Goal: Information Seeking & Learning: Learn about a topic

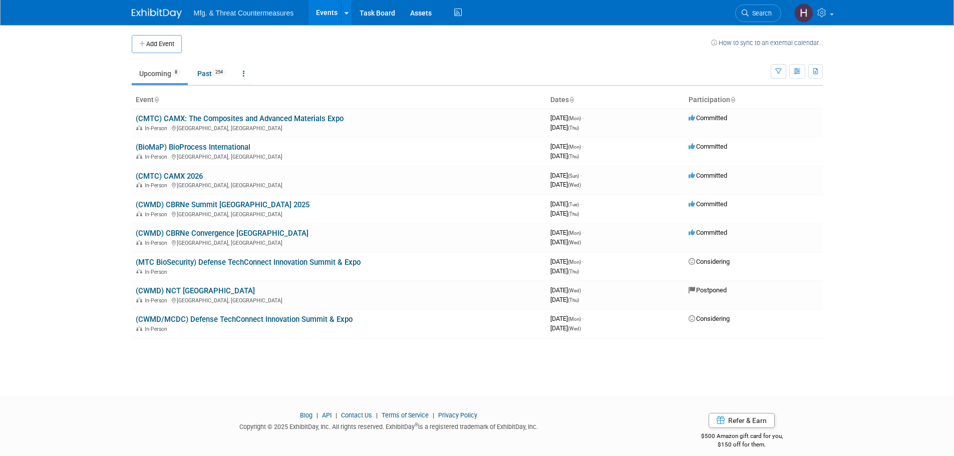
drag, startPoint x: 196, startPoint y: 175, endPoint x: 182, endPoint y: 174, distance: 14.6
click at [182, 174] on link "(CMTC) CAMX 2026" at bounding box center [169, 176] width 67 height 9
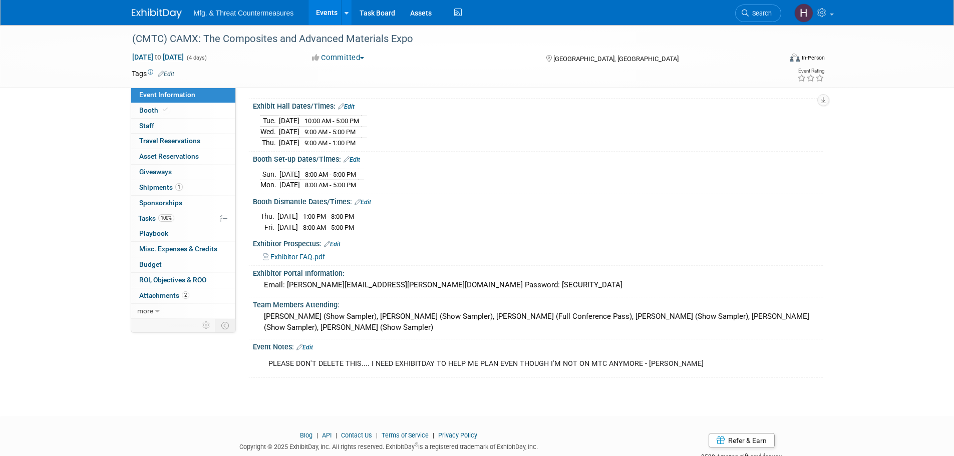
scroll to position [128, 0]
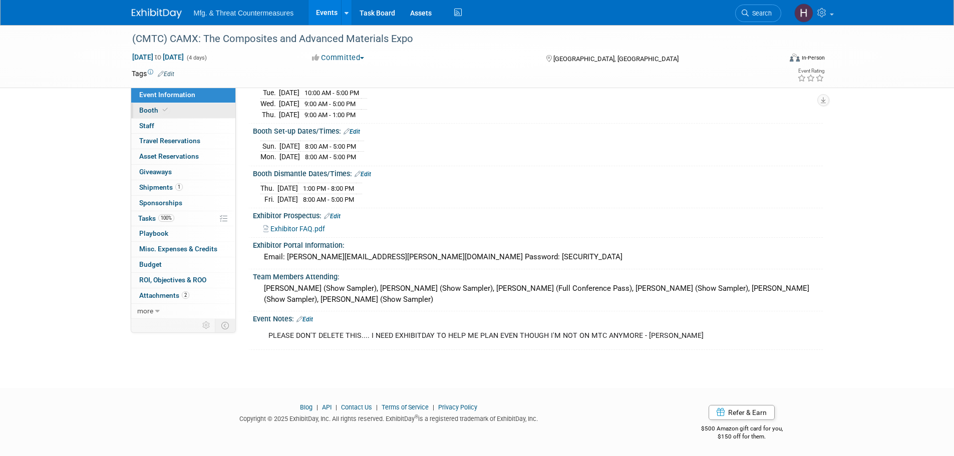
click at [177, 115] on link "Booth" at bounding box center [183, 110] width 104 height 15
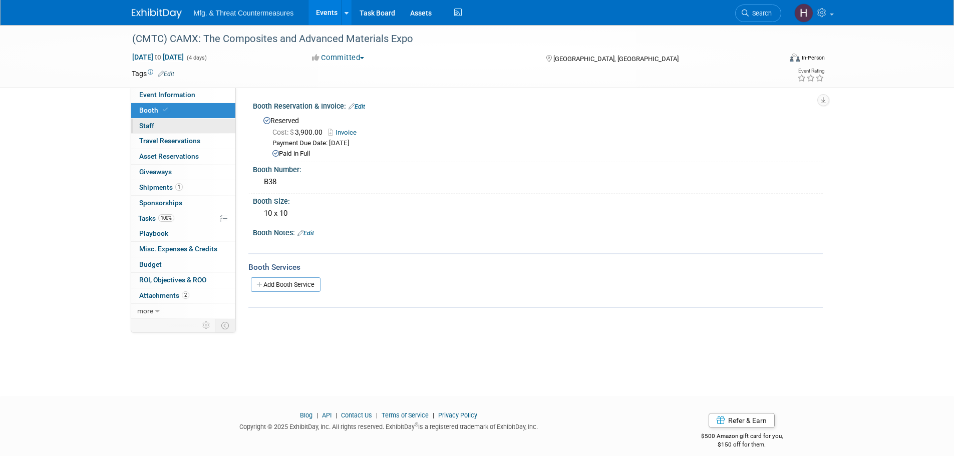
click at [173, 123] on link "0 Staff 0" at bounding box center [183, 126] width 104 height 15
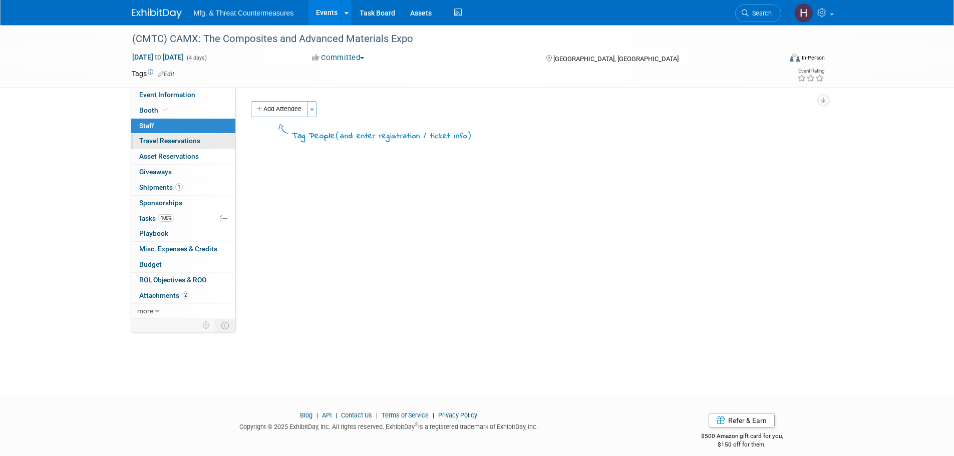
click at [172, 141] on span "Travel Reservations 0" at bounding box center [169, 141] width 61 height 8
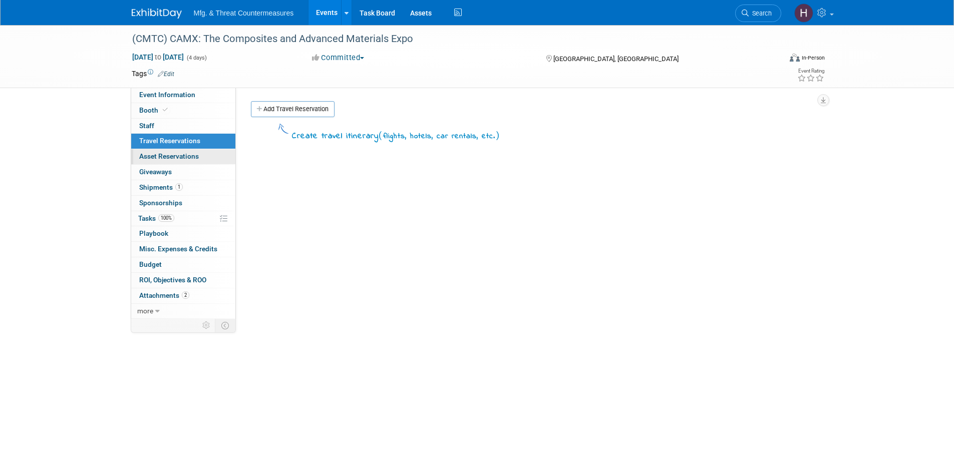
click at [165, 162] on link "0 Asset Reservations 0" at bounding box center [183, 156] width 104 height 15
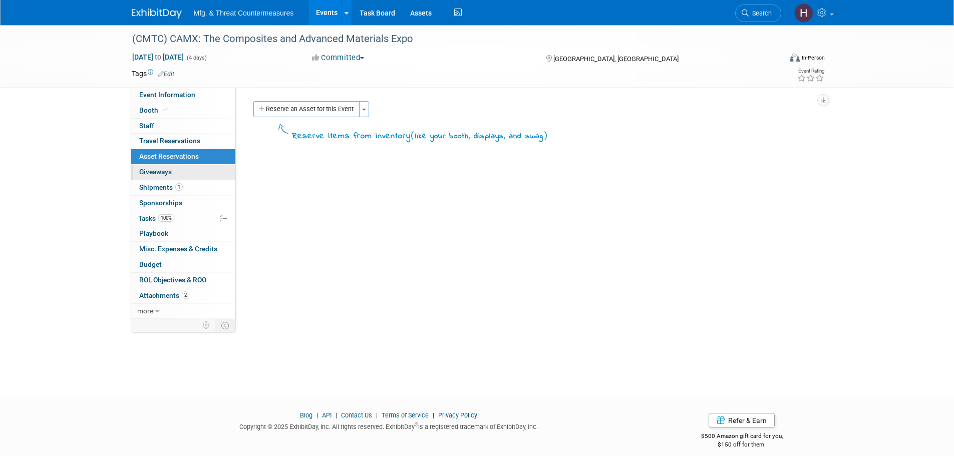
click at [162, 171] on span "Giveaways 0" at bounding box center [155, 172] width 33 height 8
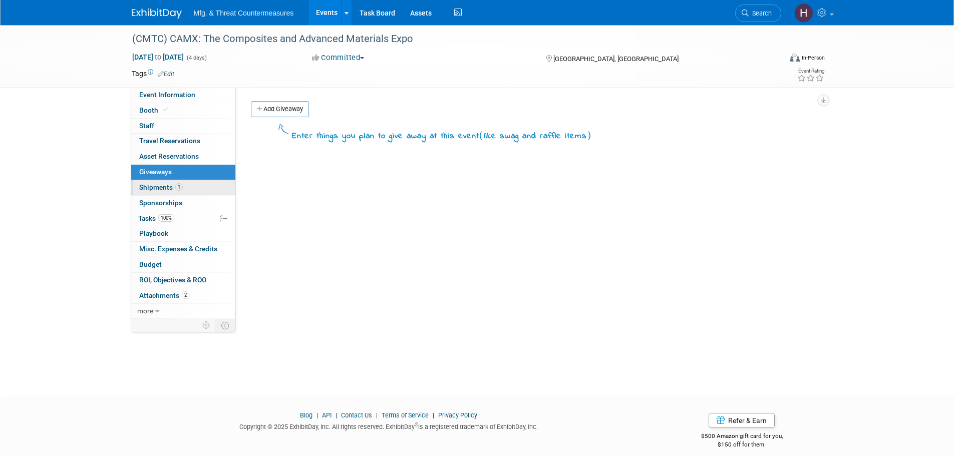
click at [158, 188] on span "Shipments 1" at bounding box center [161, 187] width 44 height 8
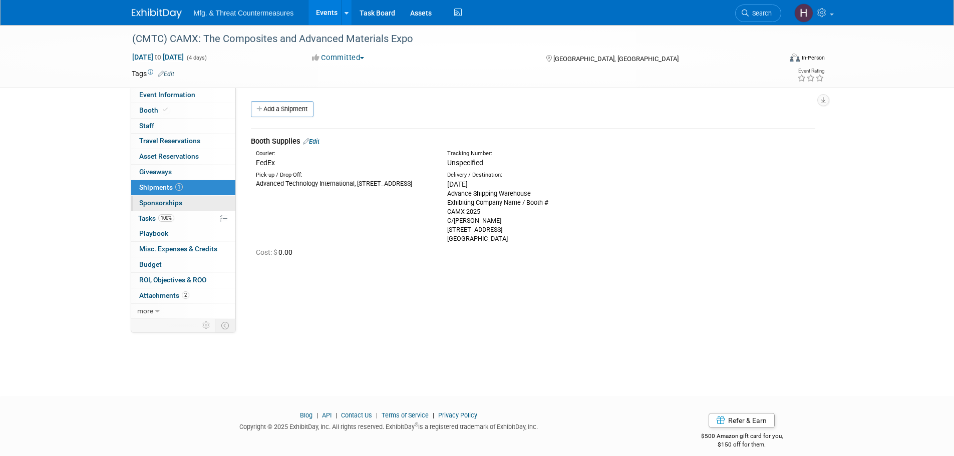
click at [155, 209] on link "0 Sponsorships 0" at bounding box center [183, 203] width 104 height 15
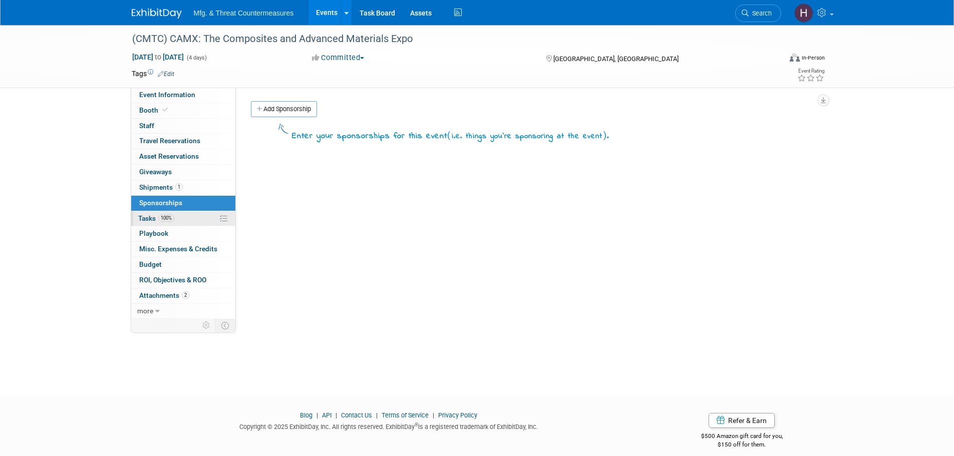
click at [151, 219] on span "Tasks 100%" at bounding box center [156, 218] width 36 height 8
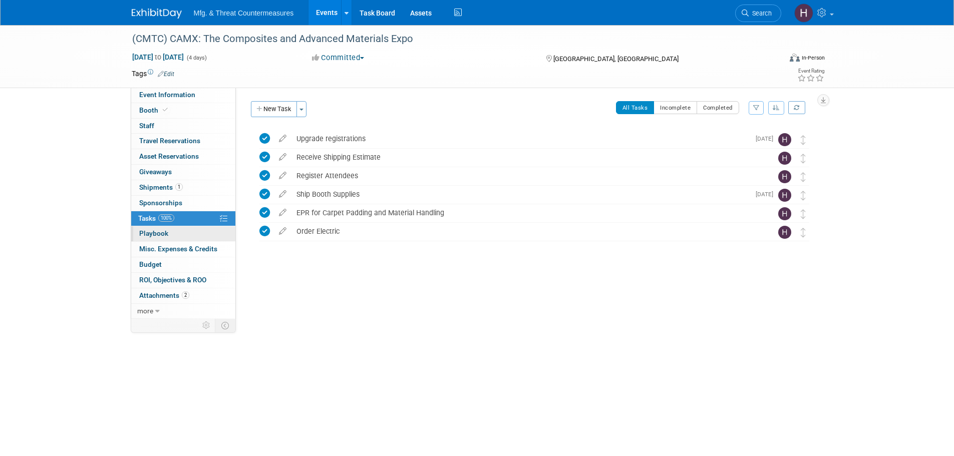
click at [147, 229] on span "Playbook 0" at bounding box center [153, 233] width 29 height 8
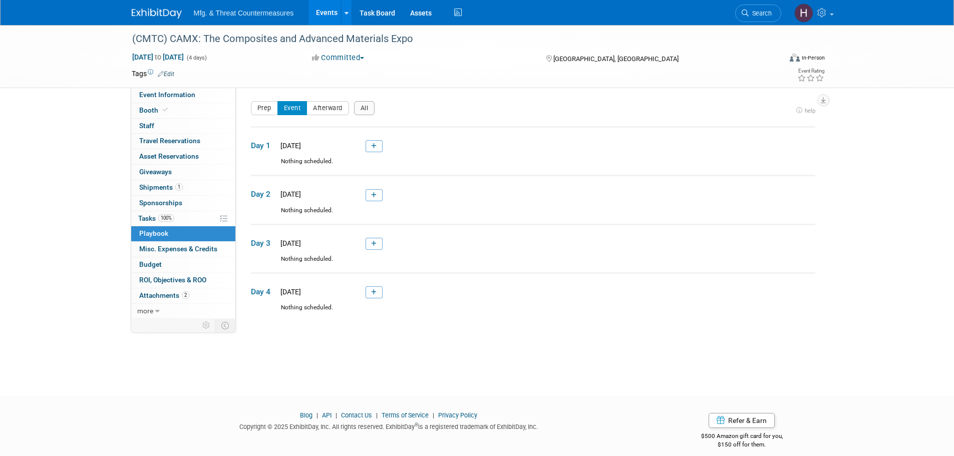
click at [146, 240] on link "0 Playbook 0" at bounding box center [183, 233] width 104 height 15
click at [149, 252] on span "Misc. Expenses & Credits 0" at bounding box center [178, 249] width 78 height 8
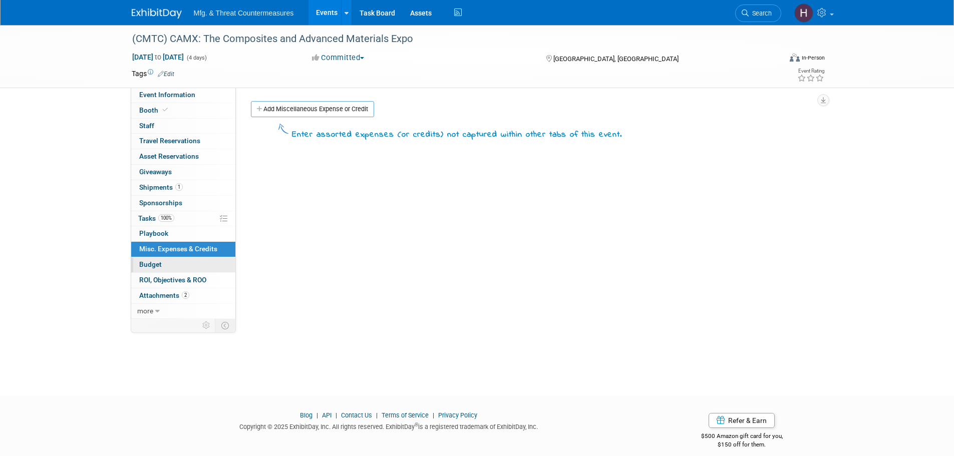
click at [148, 267] on span "Budget" at bounding box center [150, 264] width 23 height 8
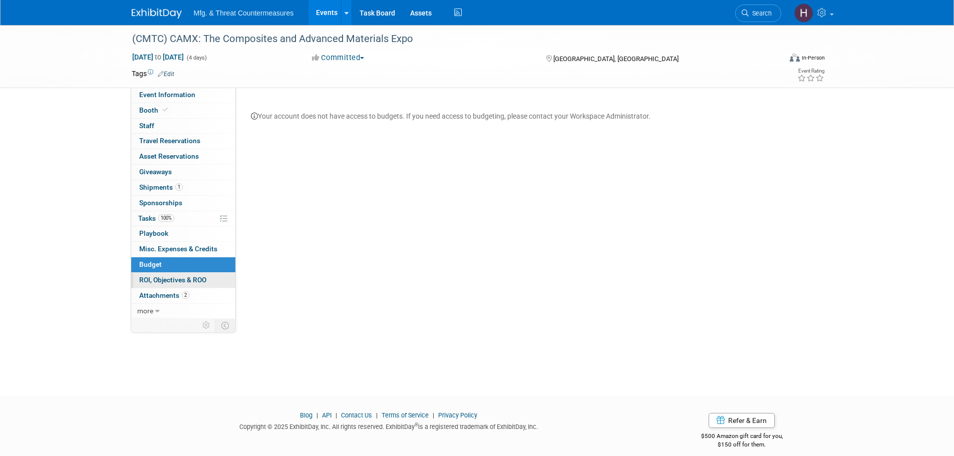
click at [165, 285] on link "0 ROI, Objectives & ROO 0" at bounding box center [183, 280] width 104 height 15
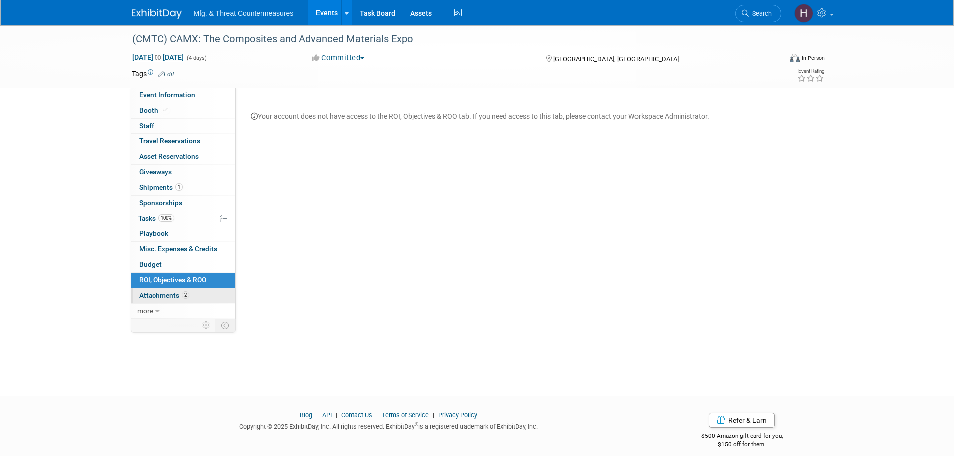
click at [164, 289] on link "2 Attachments 2" at bounding box center [183, 295] width 104 height 15
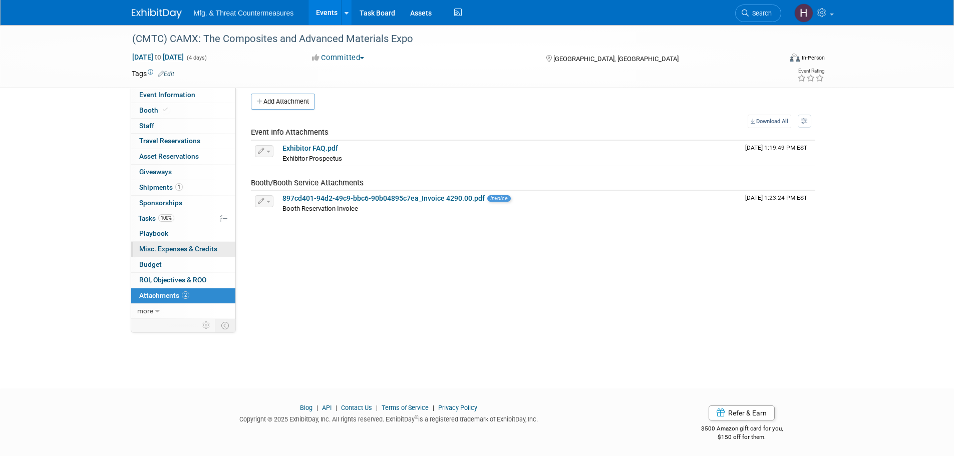
scroll to position [10, 0]
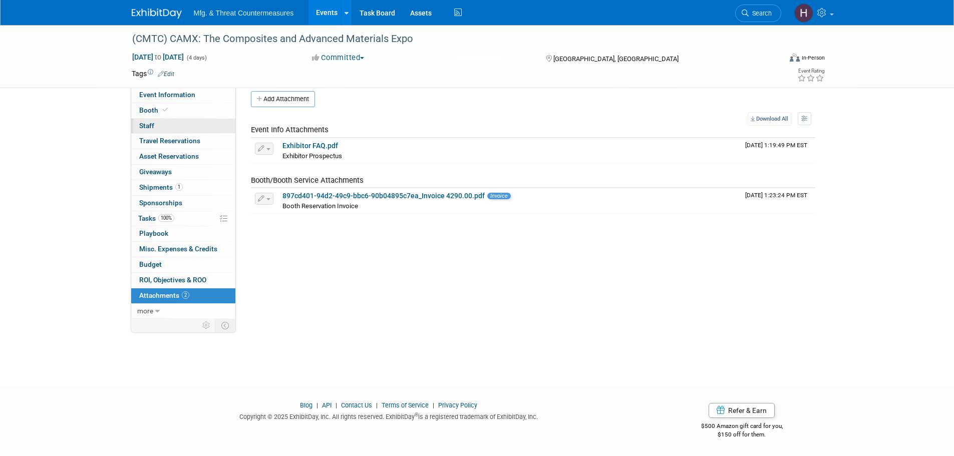
click at [175, 131] on link "0 Staff 0" at bounding box center [183, 126] width 104 height 15
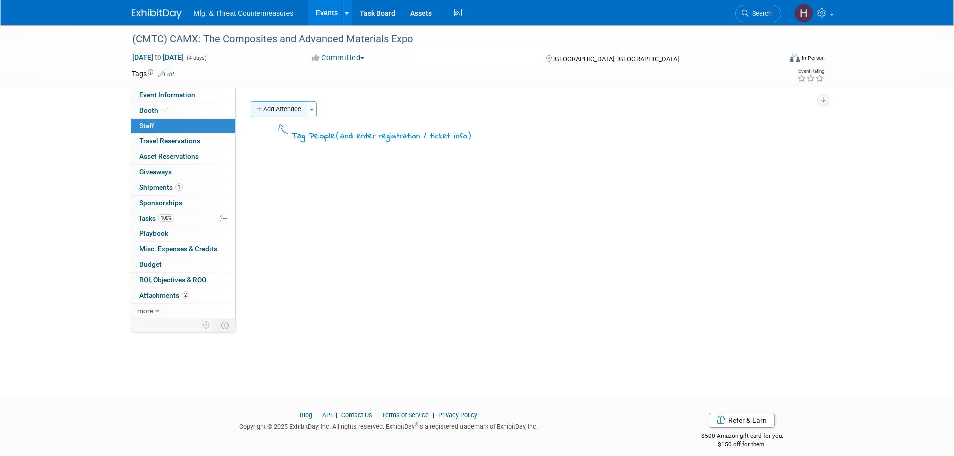
click at [272, 105] on button "Add Attendee" at bounding box center [279, 109] width 57 height 16
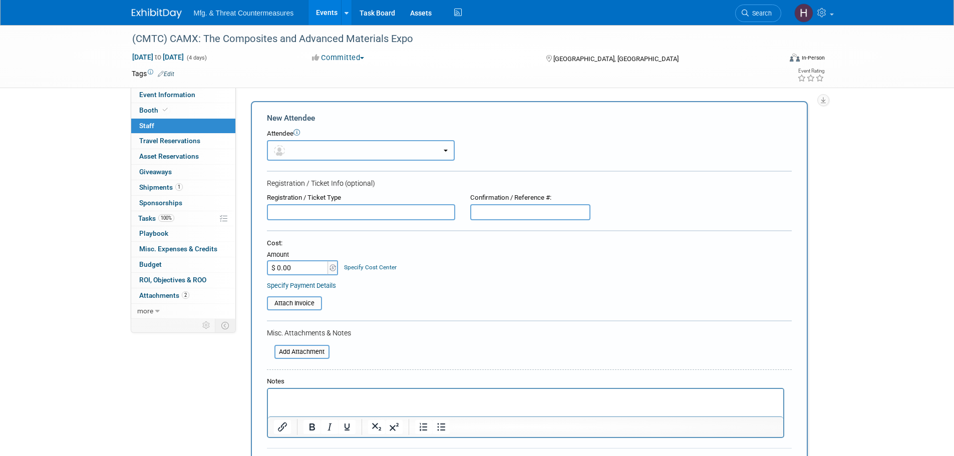
click at [351, 151] on button "button" at bounding box center [361, 150] width 188 height 21
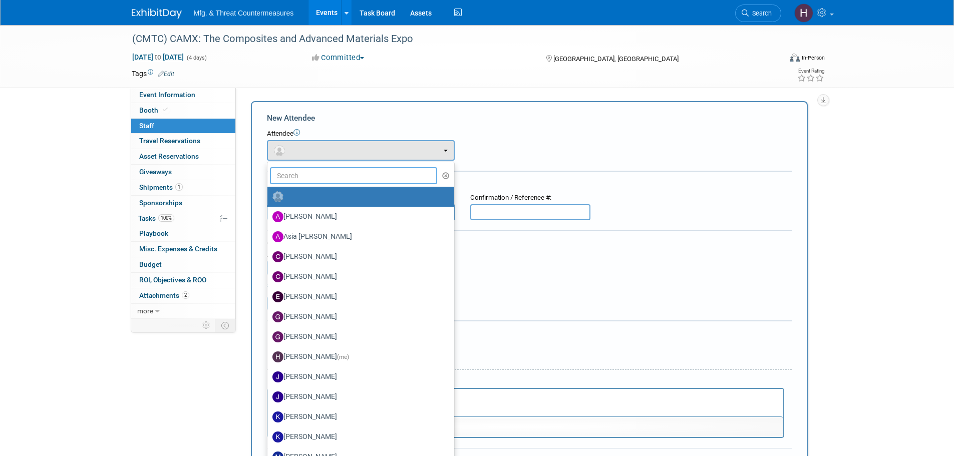
click at [343, 181] on input "text" at bounding box center [354, 175] width 168 height 17
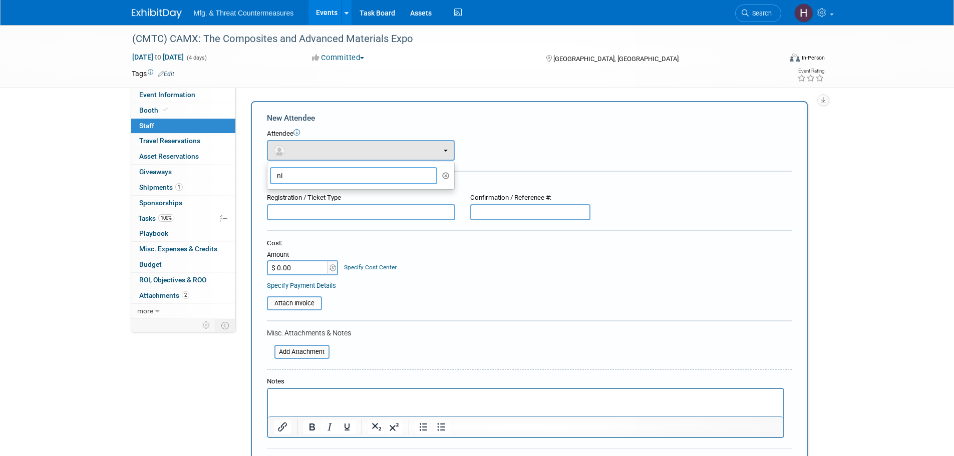
type input "n"
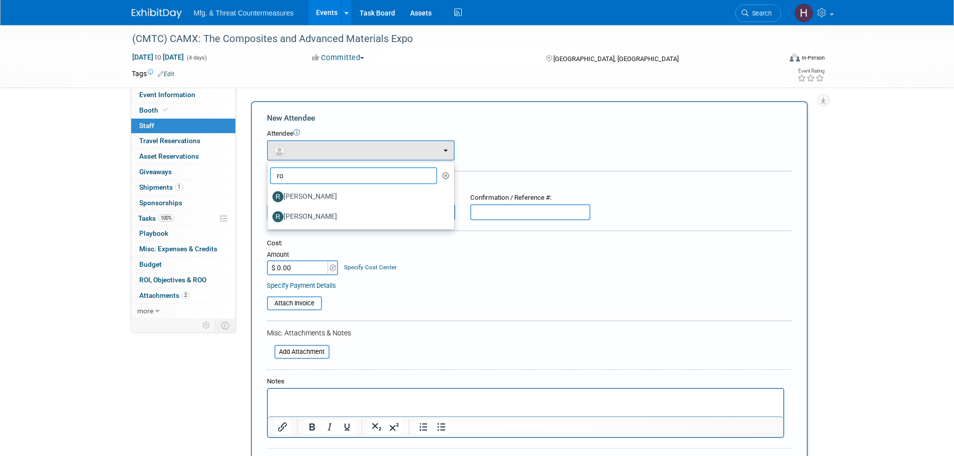
type input "r"
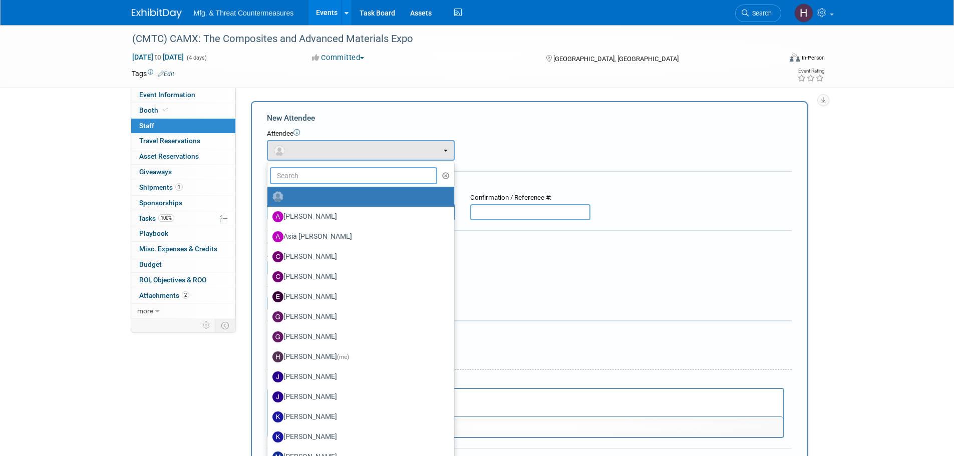
type input "s"
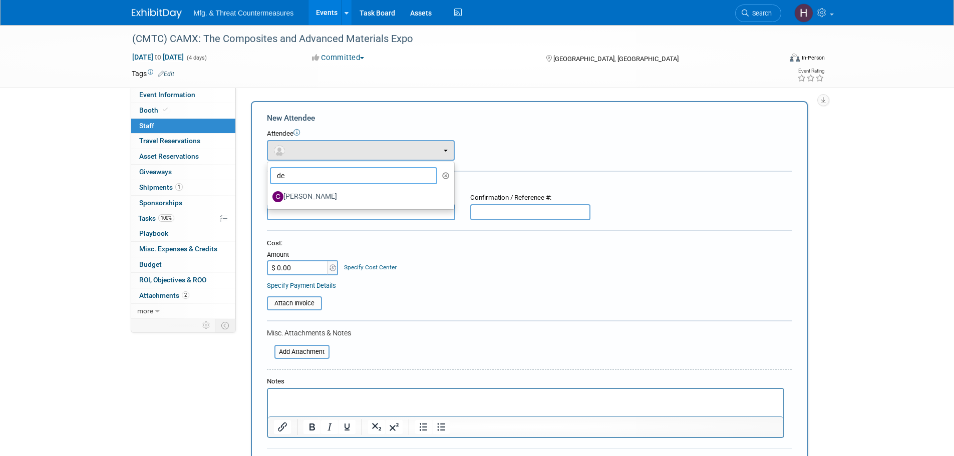
type input "d"
type input "s"
type input "d"
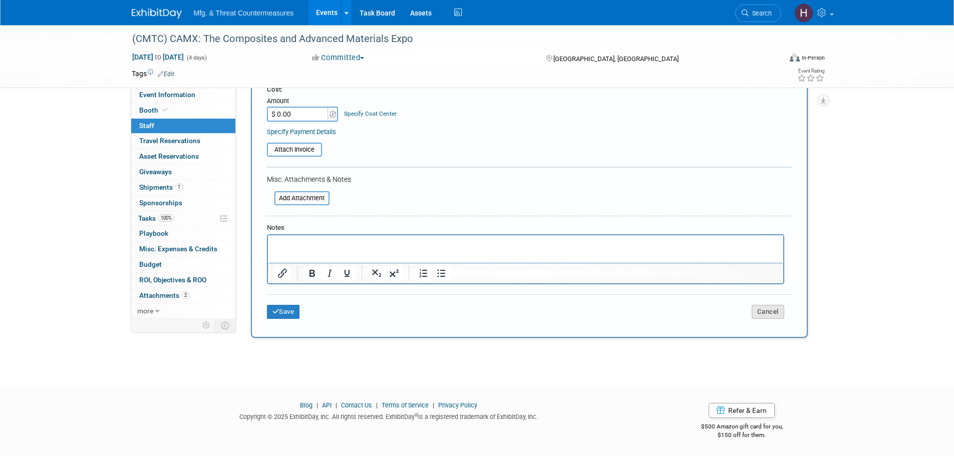
type input "eu"
click at [763, 312] on button "Cancel" at bounding box center [768, 312] width 33 height 14
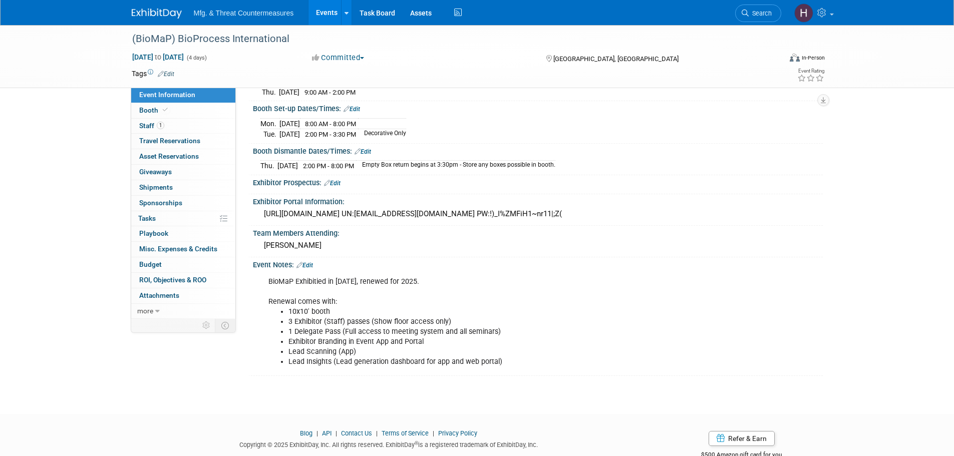
scroll to position [177, 0]
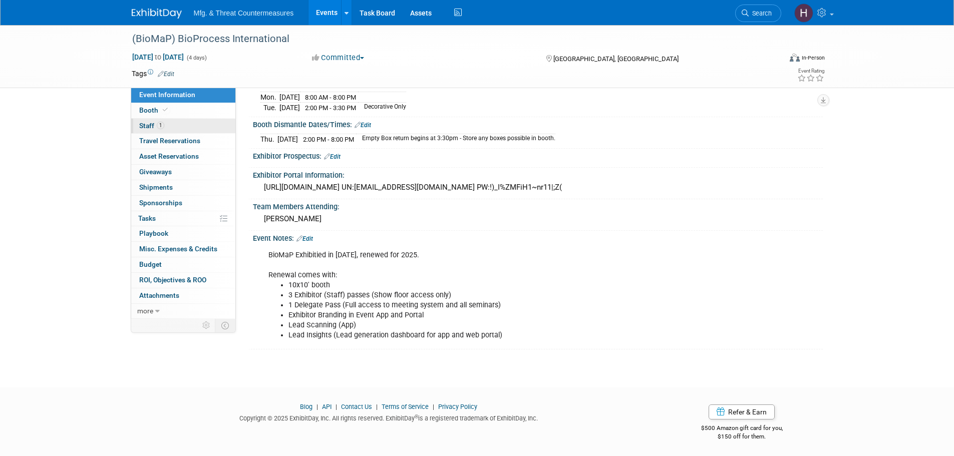
click at [163, 123] on span "1" at bounding box center [161, 126] width 8 height 8
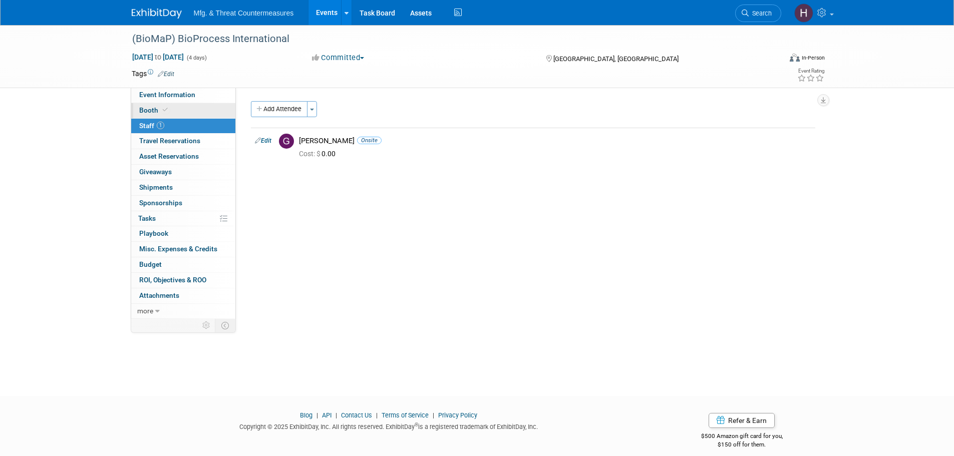
click at [159, 106] on link "Booth" at bounding box center [183, 110] width 104 height 15
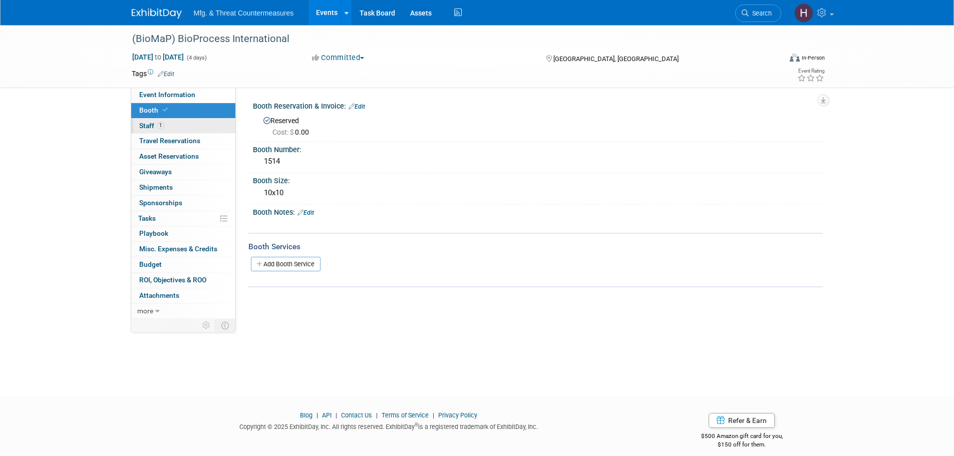
click at [157, 126] on span "1" at bounding box center [161, 126] width 8 height 8
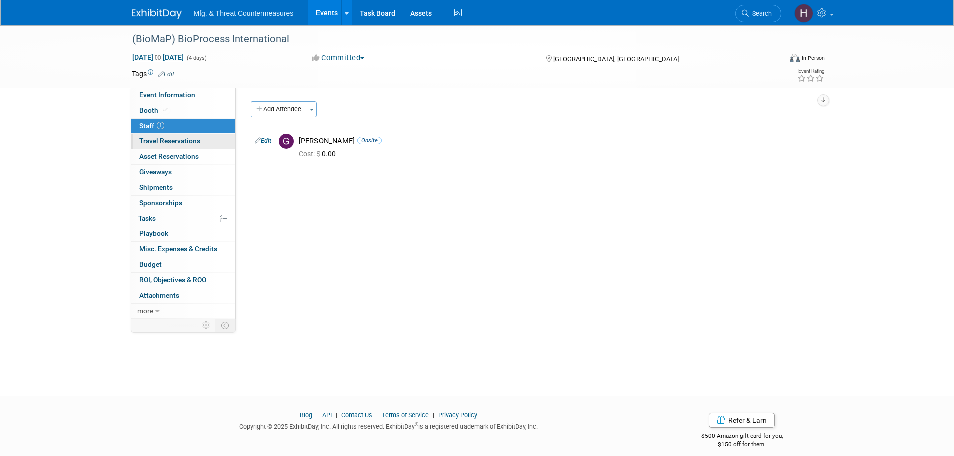
click at [148, 145] on link "0 Travel Reservations 0" at bounding box center [183, 141] width 104 height 15
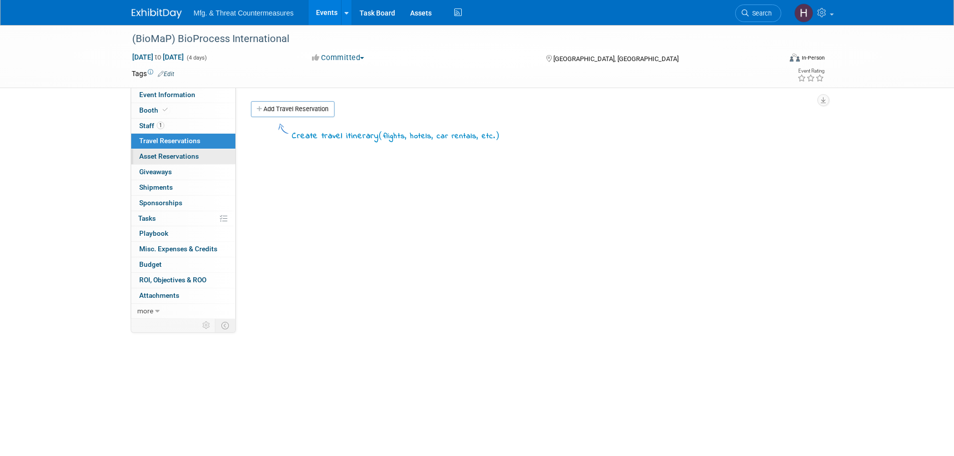
click at [147, 156] on span "Asset Reservations 0" at bounding box center [169, 156] width 60 height 8
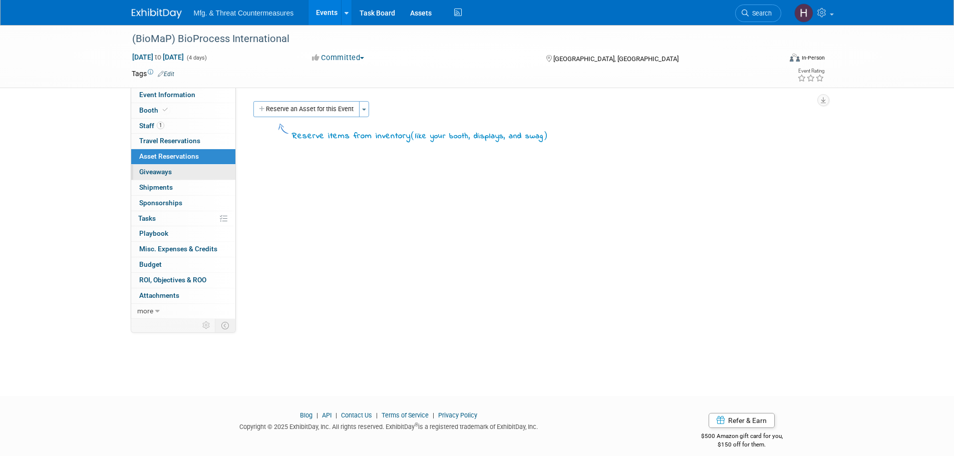
click at [151, 176] on span "Giveaways 0" at bounding box center [155, 172] width 33 height 8
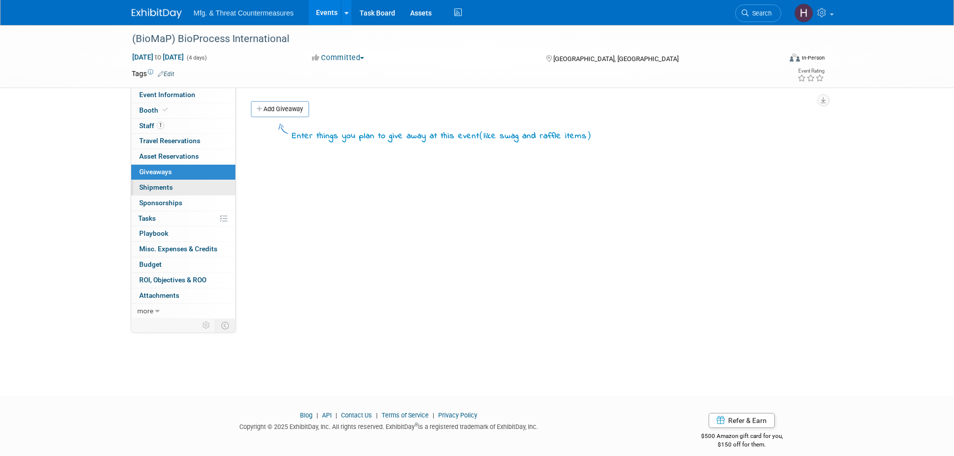
click at [147, 192] on link "0 Shipments 0" at bounding box center [183, 187] width 104 height 15
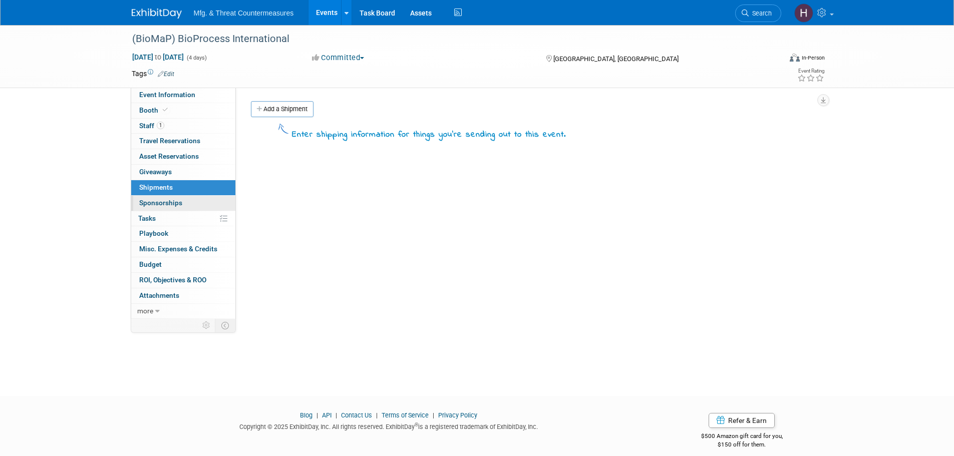
click at [148, 203] on span "Sponsorships 0" at bounding box center [160, 203] width 43 height 8
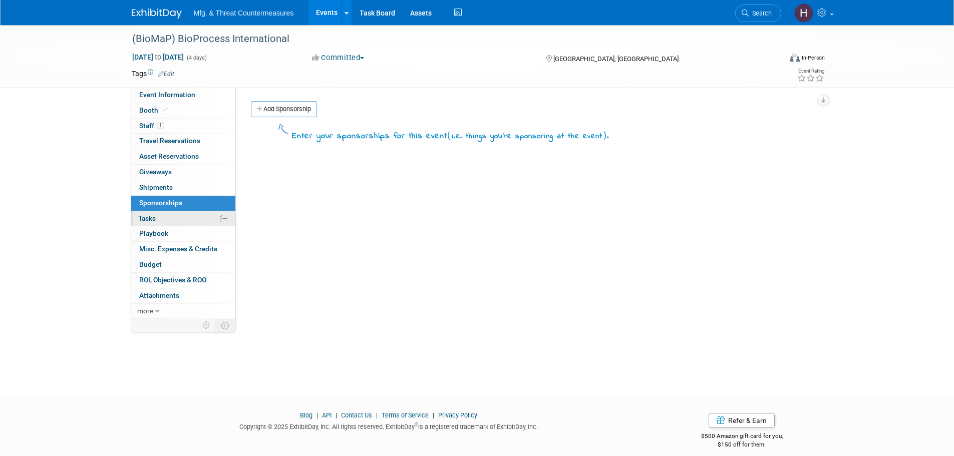
click at [155, 218] on span "Tasks 0%" at bounding box center [147, 218] width 18 height 8
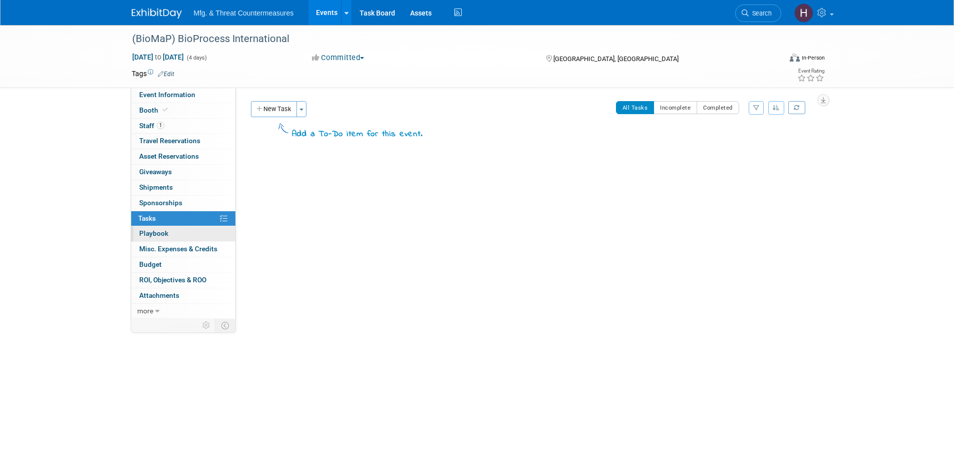
click at [153, 232] on span "Playbook 0" at bounding box center [153, 233] width 29 height 8
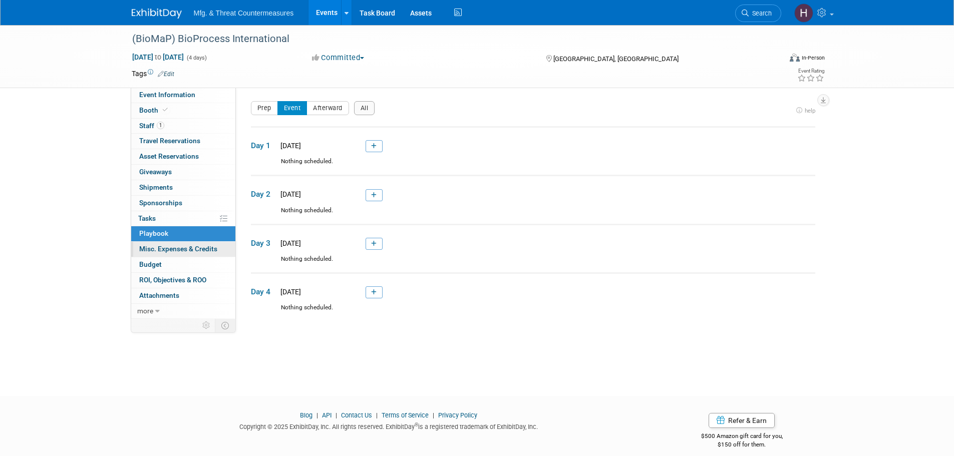
click at [159, 251] on span "Misc. Expenses & Credits 0" at bounding box center [178, 249] width 78 height 8
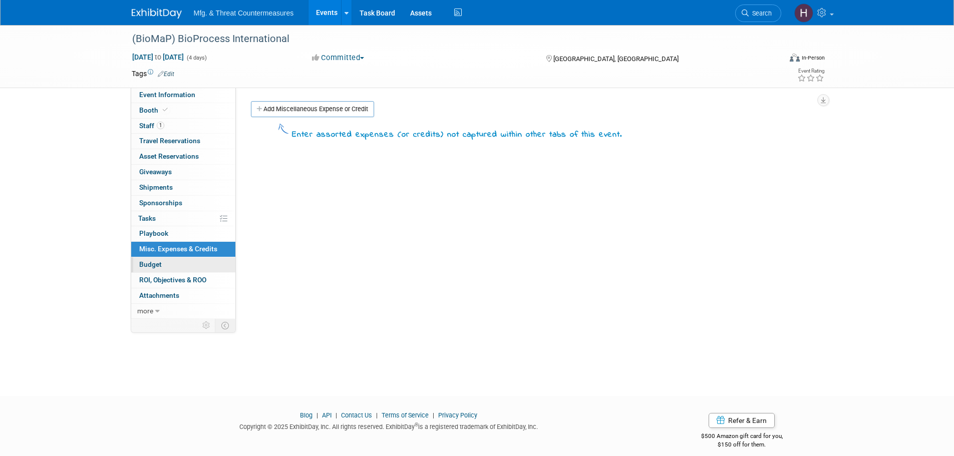
click at [145, 260] on link "Budget" at bounding box center [183, 264] width 104 height 15
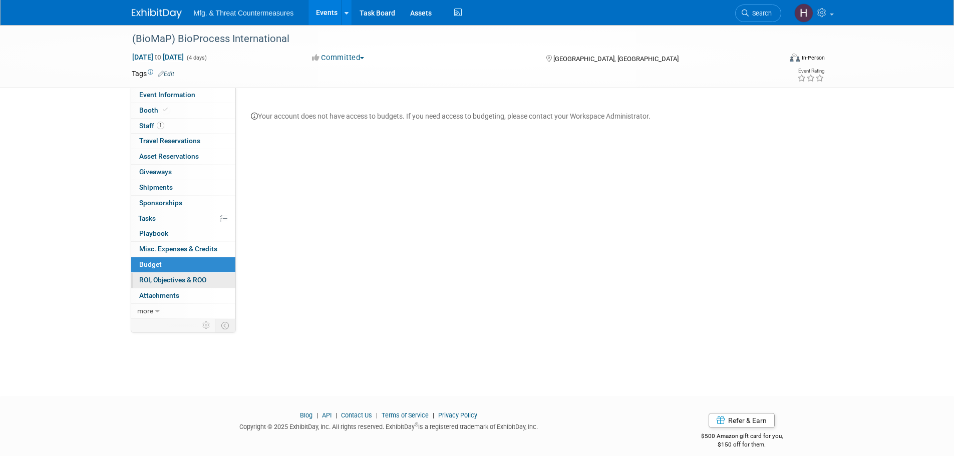
click at [146, 276] on span "ROI, Objectives & ROO 0" at bounding box center [172, 280] width 67 height 8
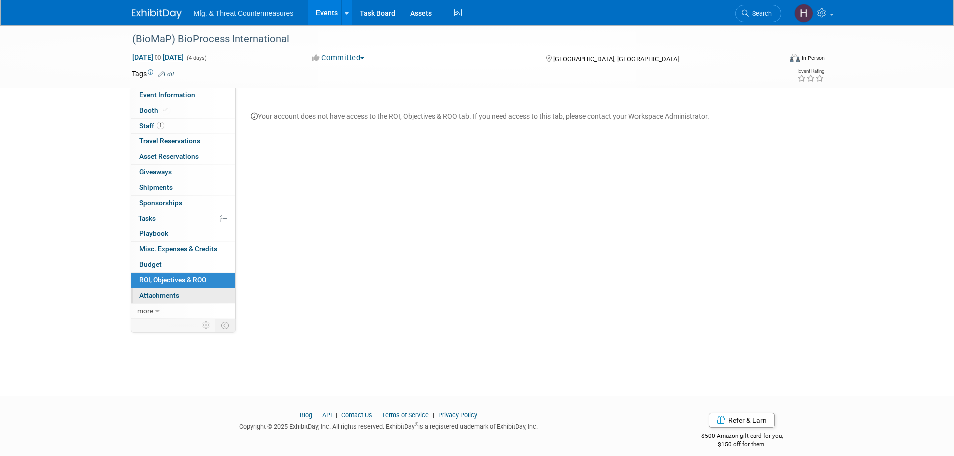
click at [152, 299] on span "Attachments 0" at bounding box center [159, 295] width 40 height 8
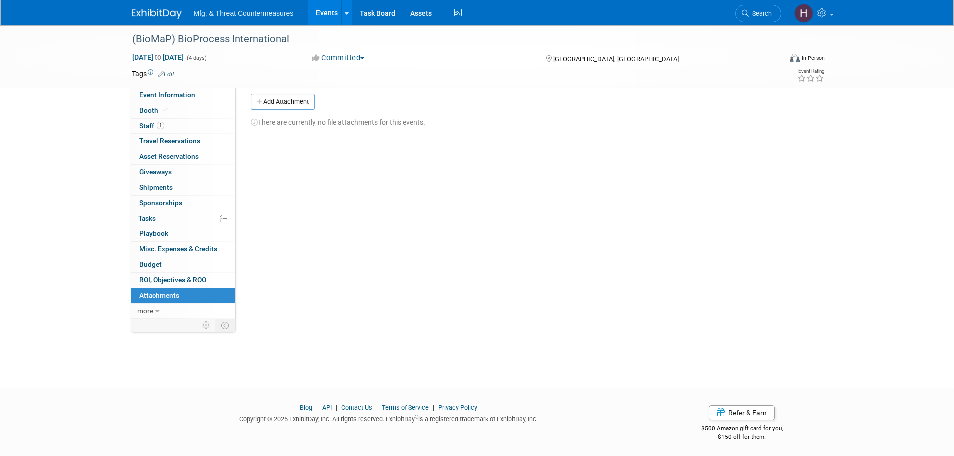
scroll to position [10, 0]
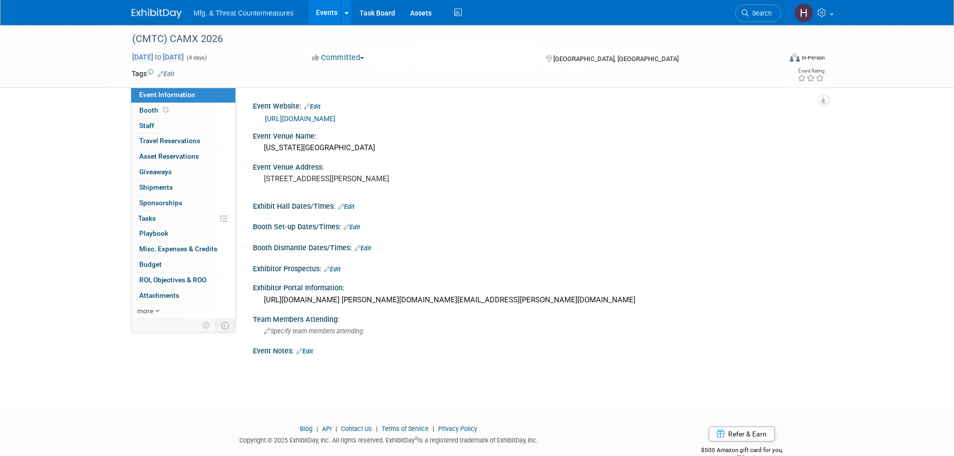
click at [184, 56] on span "Sep 21, 2025 to Sep 24, 2025" at bounding box center [158, 57] width 53 height 9
select select "8"
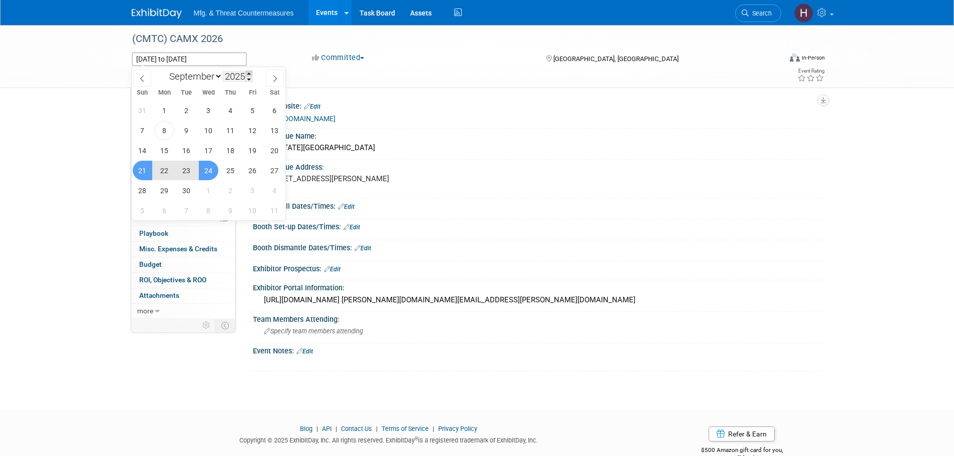
drag, startPoint x: 253, startPoint y: 73, endPoint x: 248, endPoint y: 73, distance: 5.0
click at [252, 73] on span at bounding box center [248, 74] width 7 height 6
type input "2026"
click at [169, 167] on span "21" at bounding box center [165, 171] width 20 height 20
type input "Sep 21, 2026"
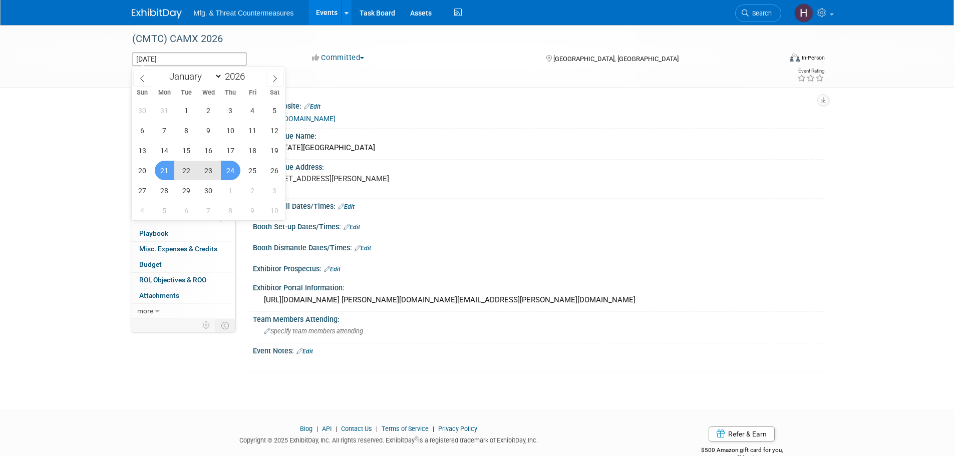
click at [231, 170] on span "24" at bounding box center [231, 171] width 20 height 20
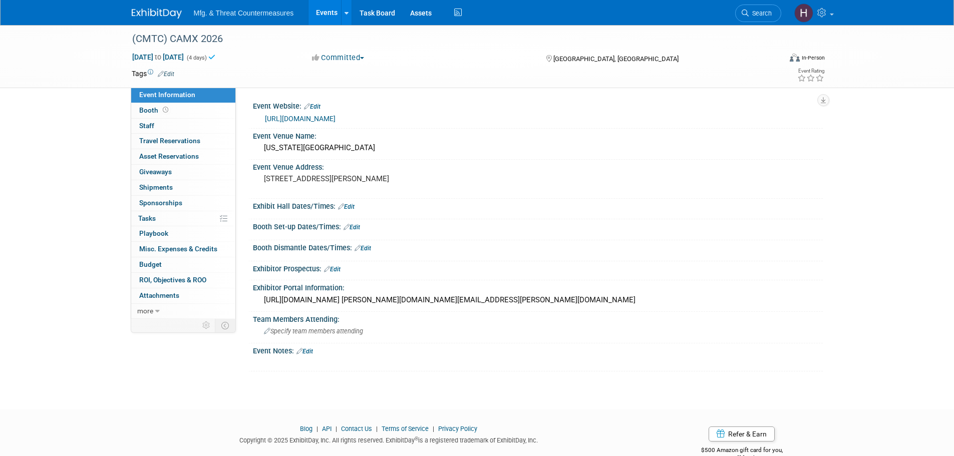
click at [322, 13] on link "Events" at bounding box center [326, 12] width 37 height 25
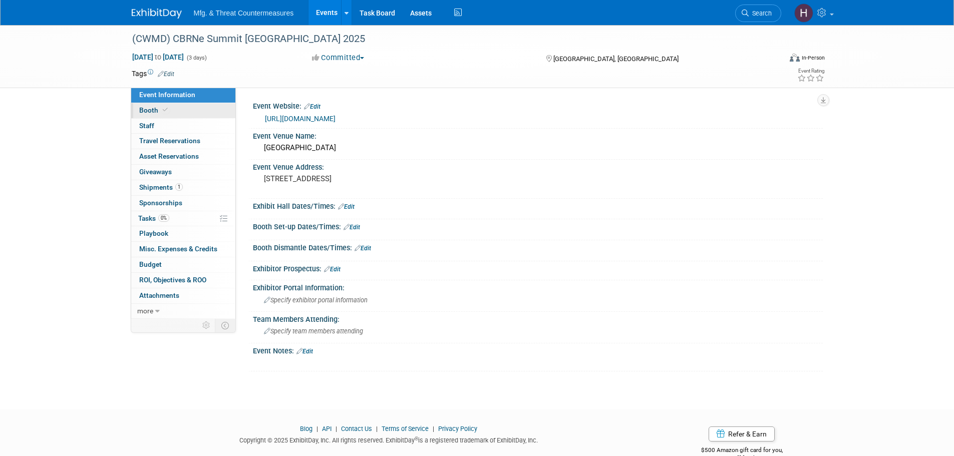
click at [173, 114] on link "Booth" at bounding box center [183, 110] width 104 height 15
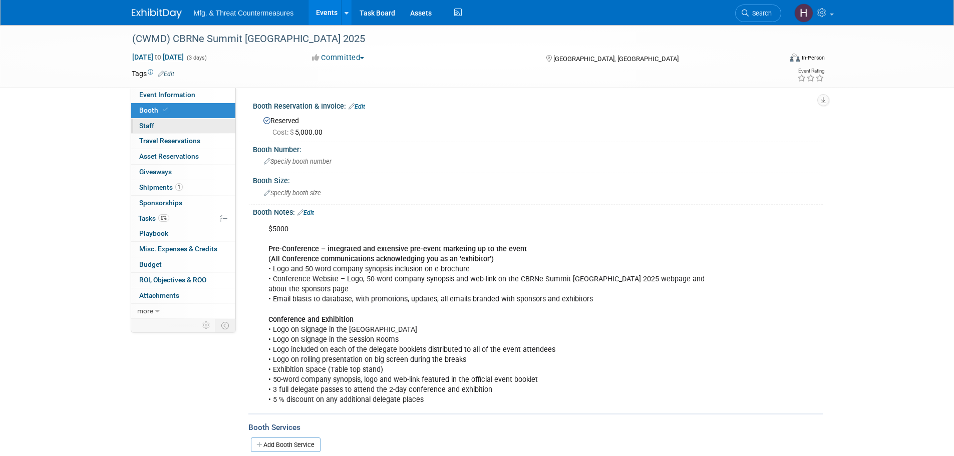
click at [171, 124] on link "0 Staff 0" at bounding box center [183, 126] width 104 height 15
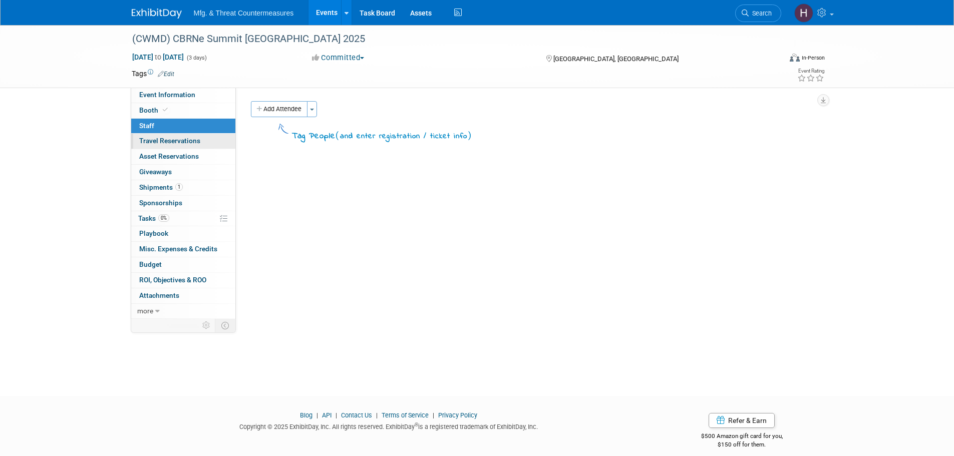
click at [171, 141] on span "Travel Reservations 0" at bounding box center [169, 141] width 61 height 8
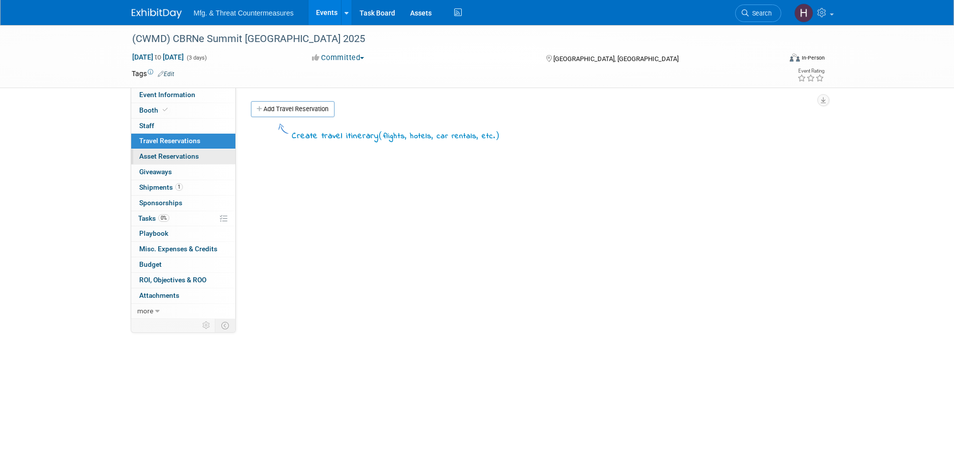
click at [179, 163] on link "0 Asset Reservations 0" at bounding box center [183, 156] width 104 height 15
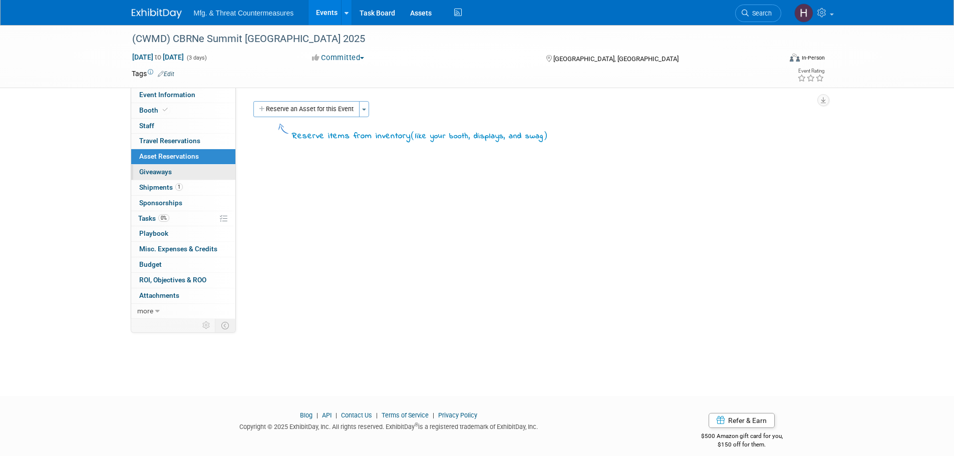
click at [176, 174] on link "0 Giveaways 0" at bounding box center [183, 172] width 104 height 15
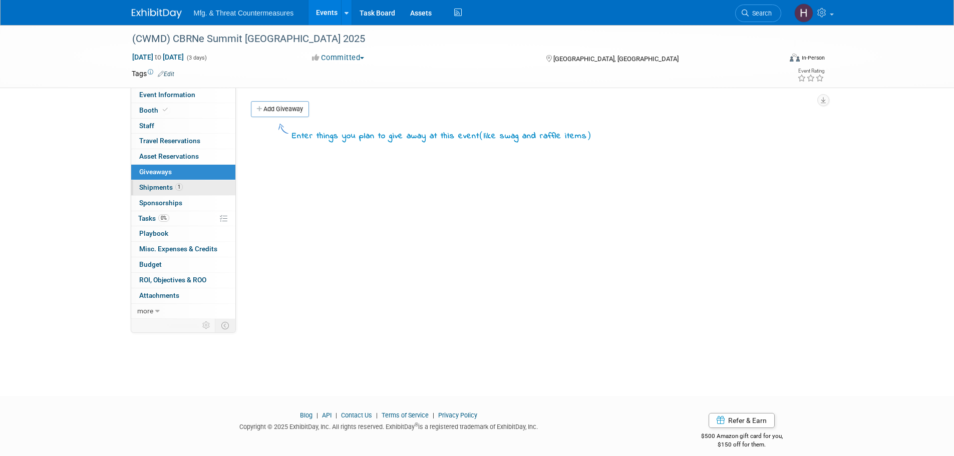
click at [168, 188] on span "Shipments 1" at bounding box center [161, 187] width 44 height 8
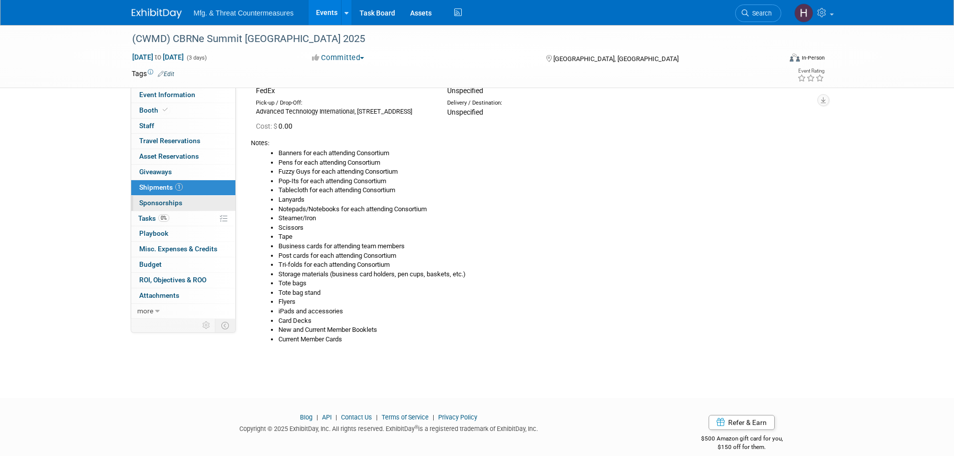
scroll to position [92, 0]
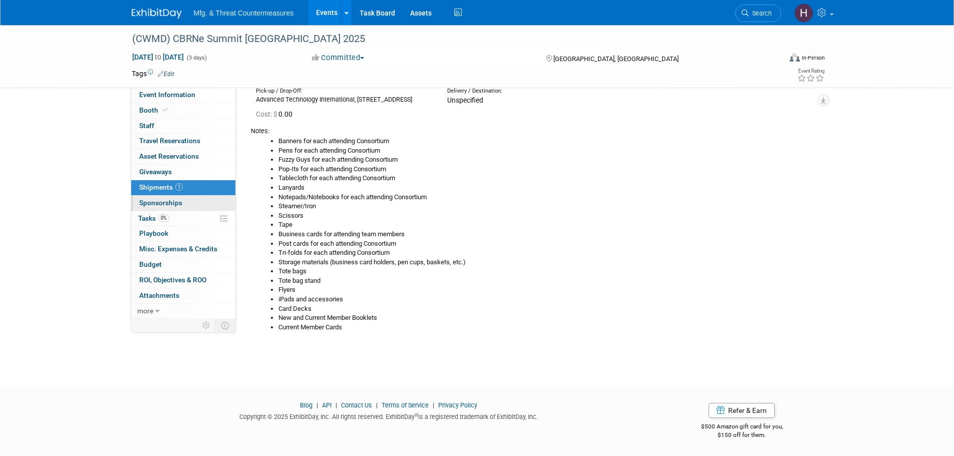
click at [167, 202] on span "Sponsorships 0" at bounding box center [160, 203] width 43 height 8
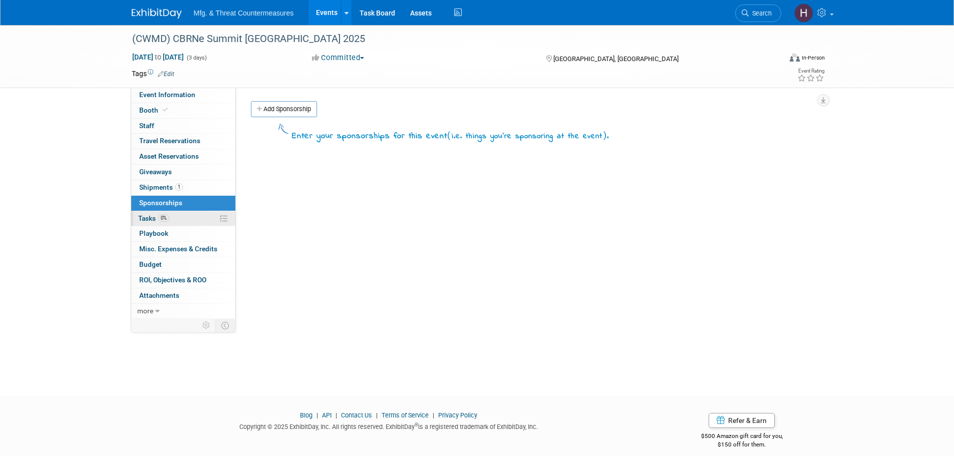
click at [154, 216] on span "Tasks 0%" at bounding box center [153, 218] width 31 height 8
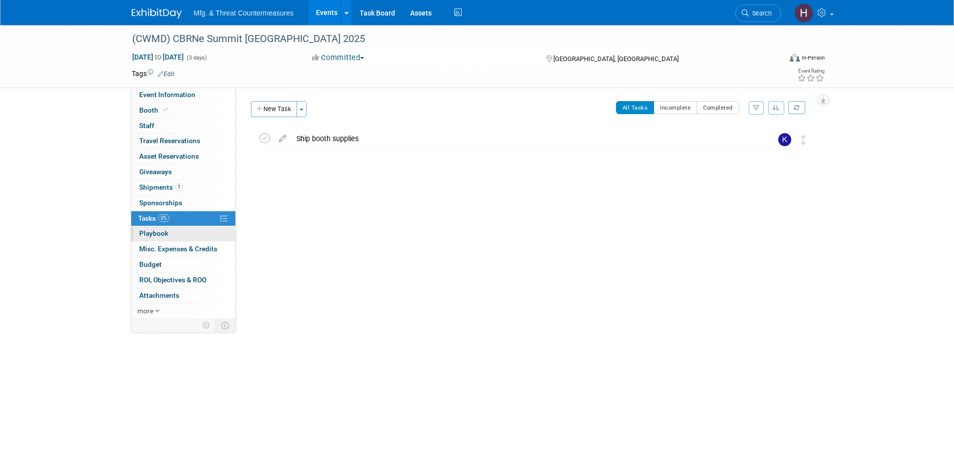
click at [152, 231] on span "Playbook 0" at bounding box center [153, 233] width 29 height 8
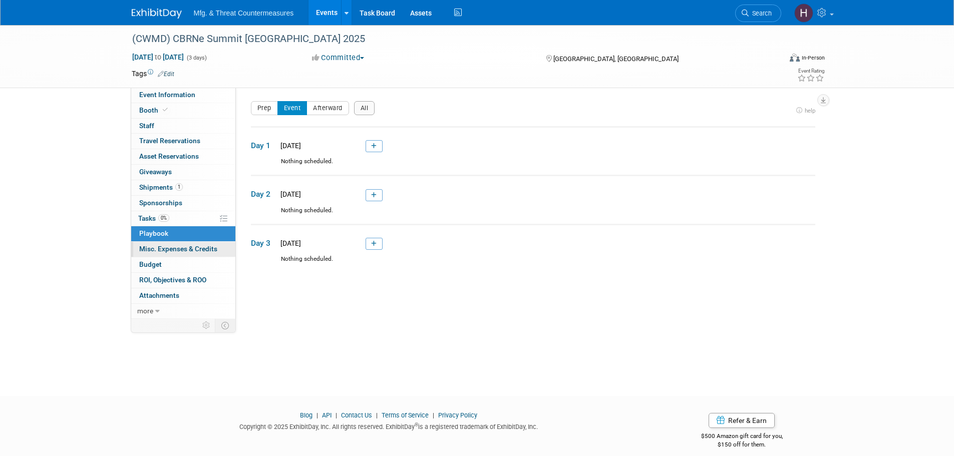
scroll to position [10, 0]
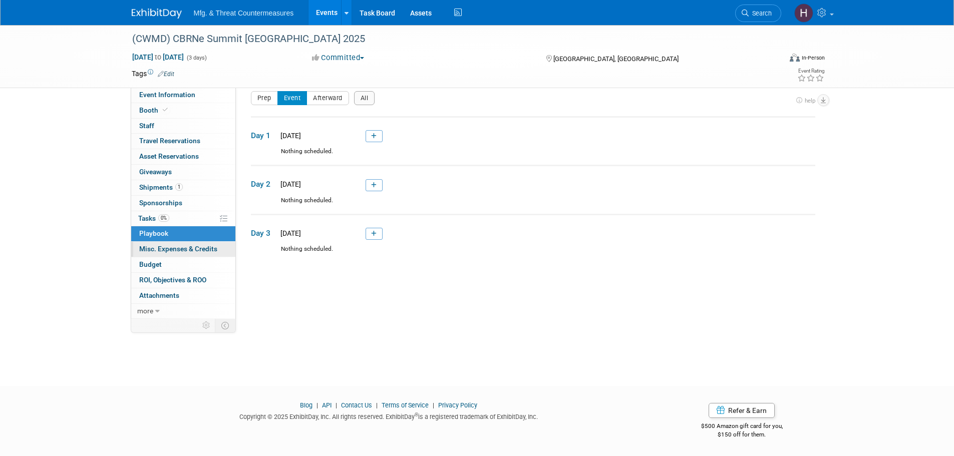
click at [168, 246] on span "Misc. Expenses & Credits 0" at bounding box center [178, 249] width 78 height 8
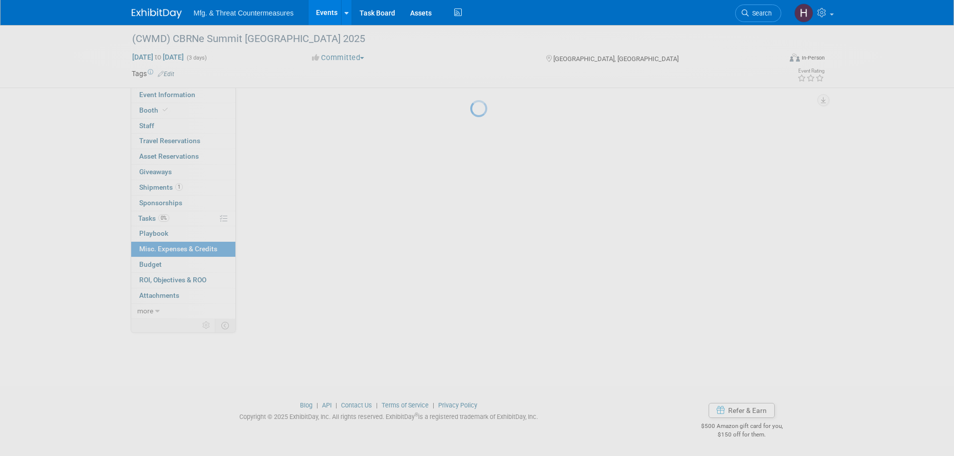
scroll to position [0, 0]
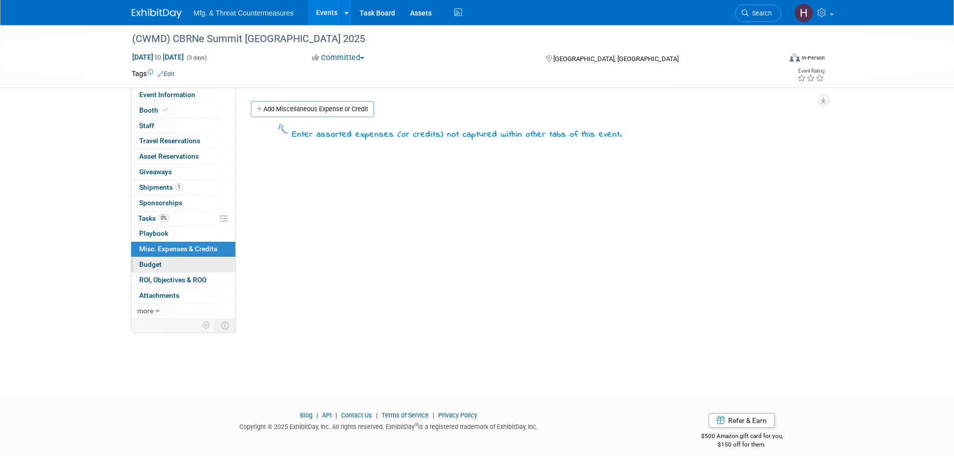
click at [144, 263] on span "Budget" at bounding box center [150, 264] width 23 height 8
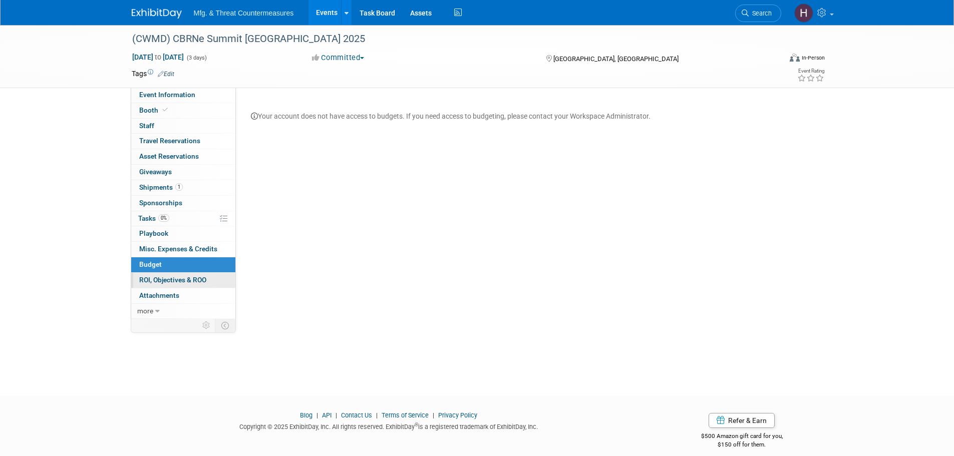
click at [157, 279] on span "ROI, Objectives & ROO 0" at bounding box center [172, 280] width 67 height 8
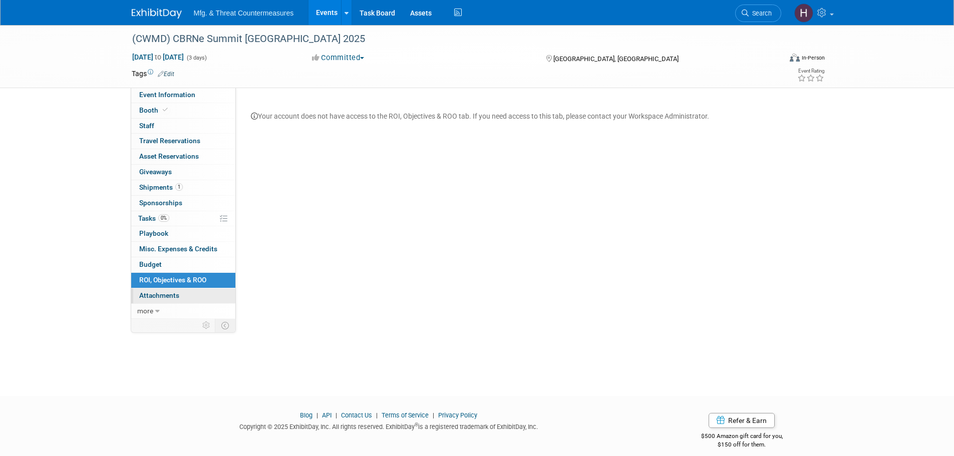
click at [153, 294] on span "Attachments 0" at bounding box center [159, 295] width 40 height 8
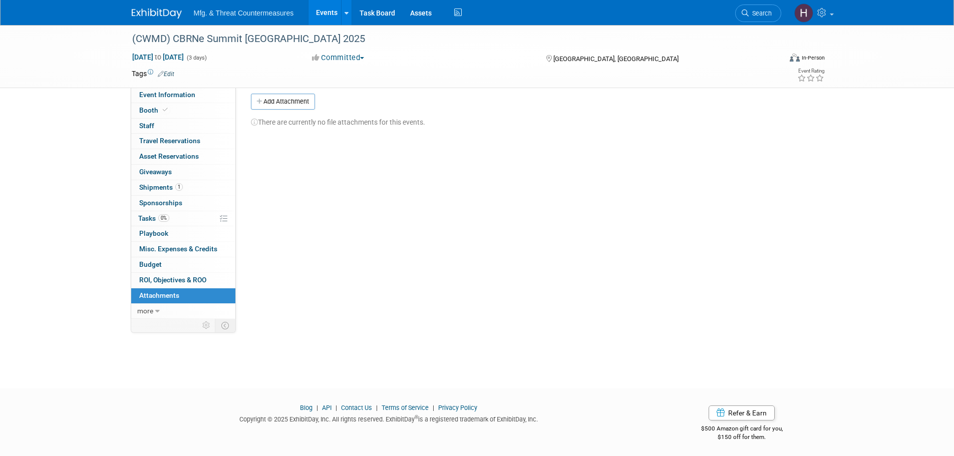
scroll to position [10, 0]
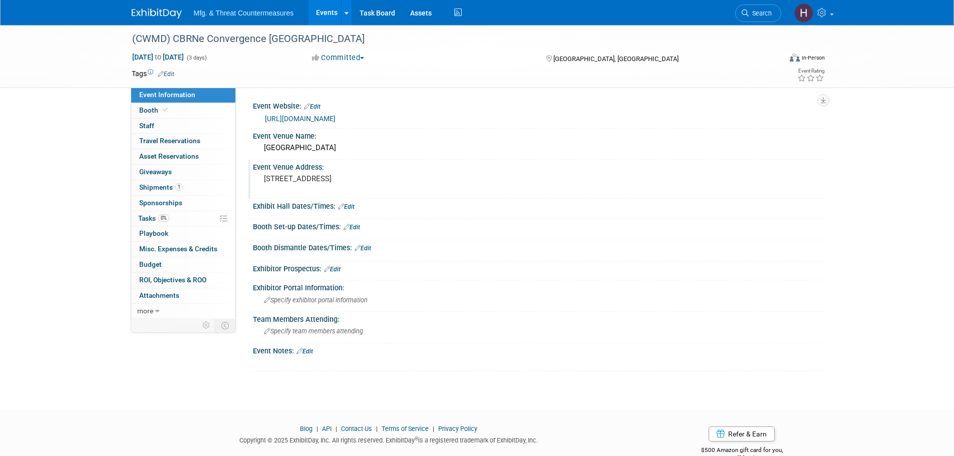
scroll to position [24, 0]
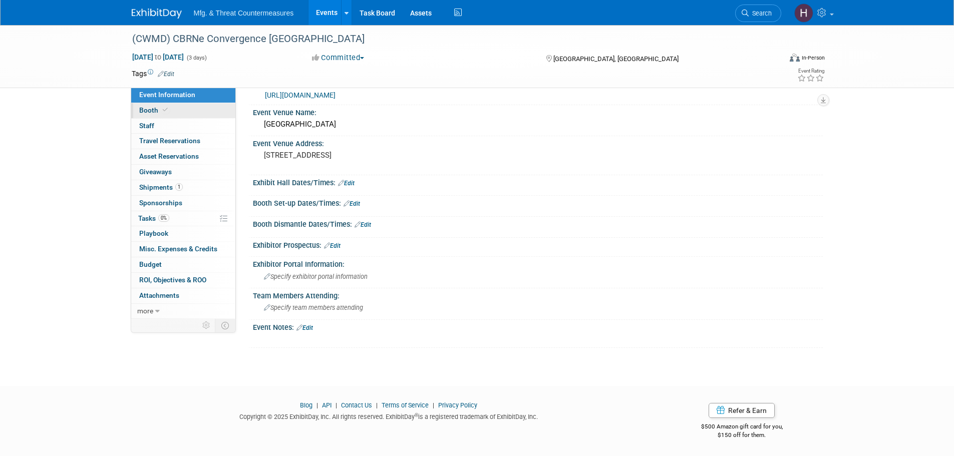
click at [185, 108] on link "Booth" at bounding box center [183, 110] width 104 height 15
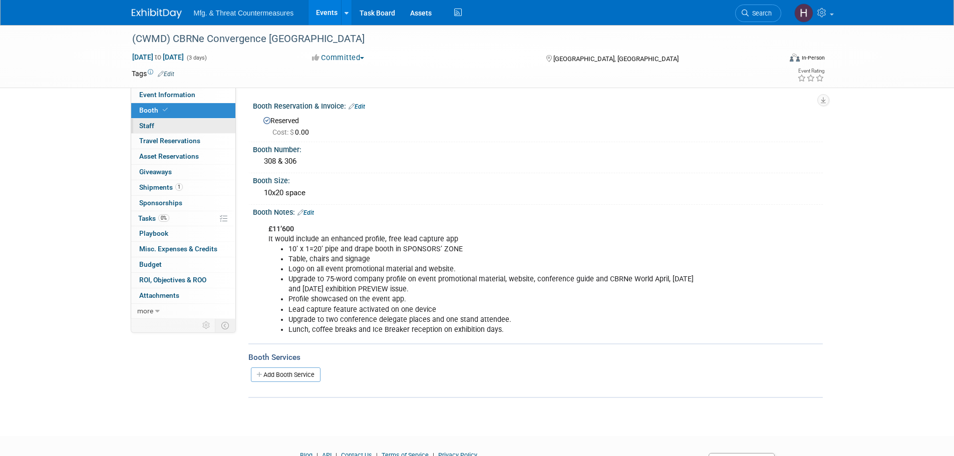
click at [162, 129] on link "0 Staff 0" at bounding box center [183, 126] width 104 height 15
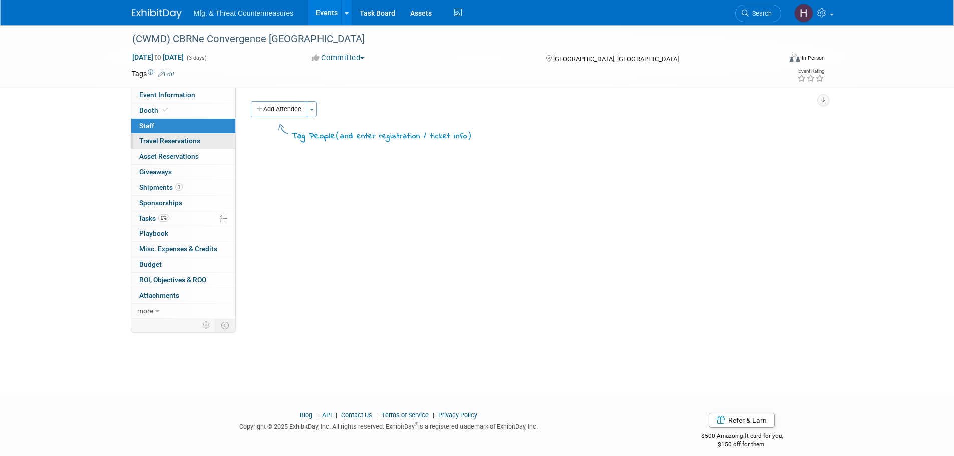
click at [152, 138] on span "Travel Reservations 0" at bounding box center [169, 141] width 61 height 8
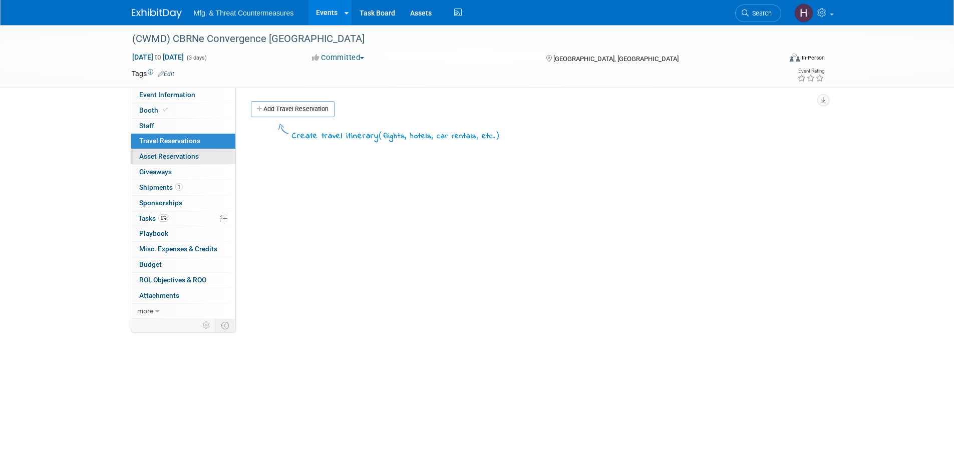
click at [151, 155] on span "Asset Reservations 0" at bounding box center [169, 156] width 60 height 8
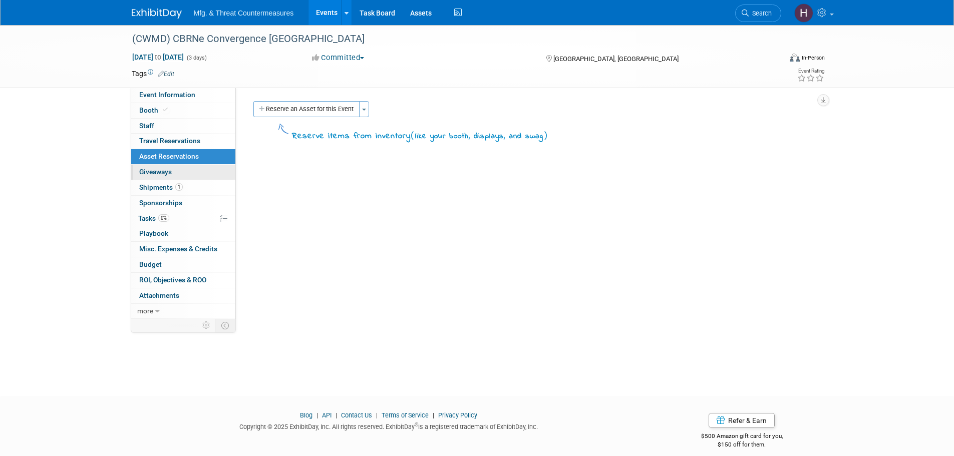
click at [148, 166] on link "0 Giveaways 0" at bounding box center [183, 172] width 104 height 15
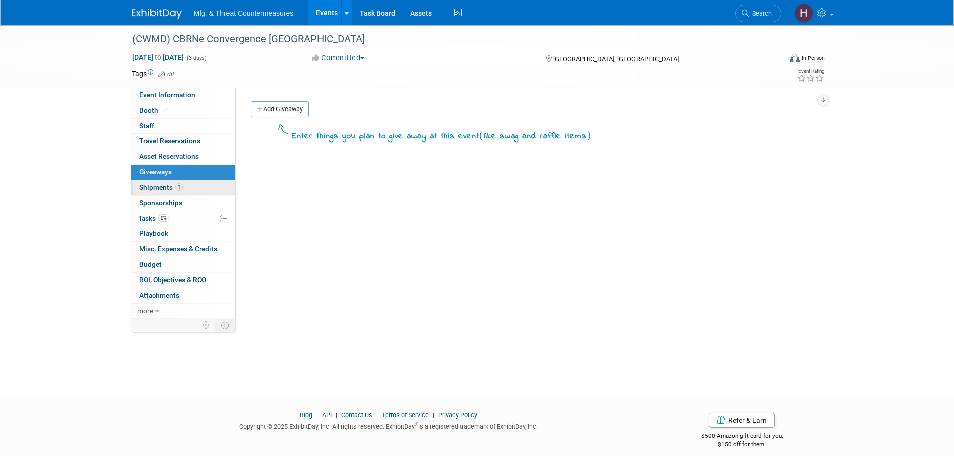
click at [157, 186] on span "Shipments 1" at bounding box center [161, 187] width 44 height 8
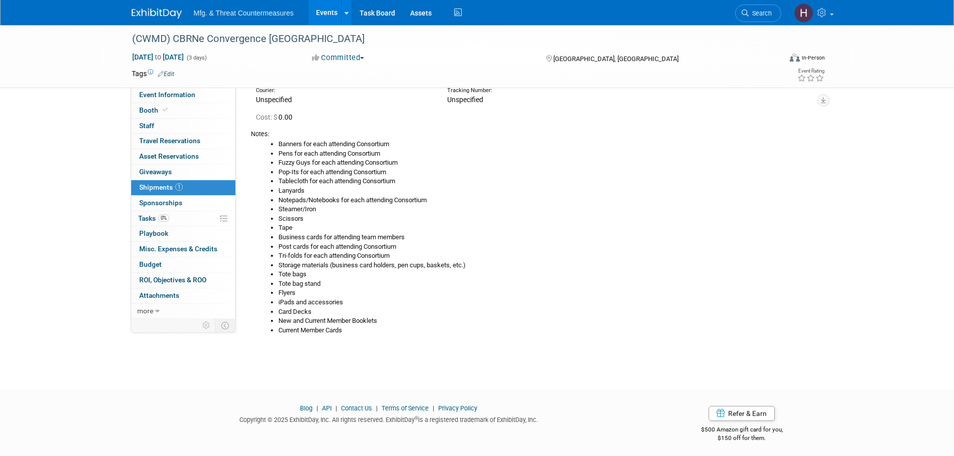
scroll to position [66, 0]
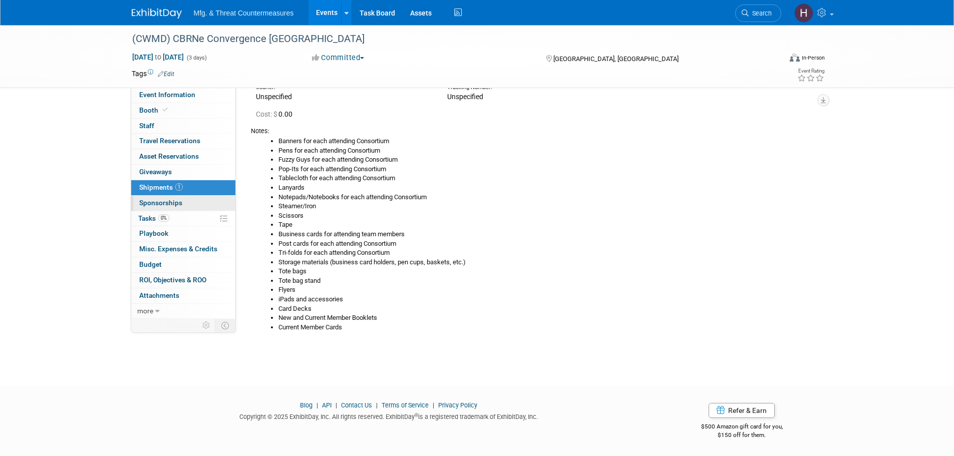
click at [167, 202] on span "Sponsorships 0" at bounding box center [160, 203] width 43 height 8
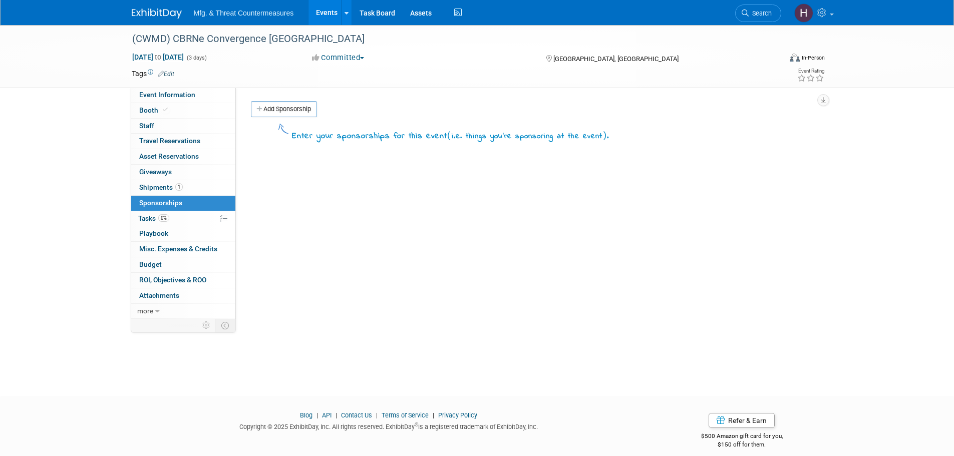
click at [159, 215] on span "Tasks 0%" at bounding box center [153, 218] width 31 height 8
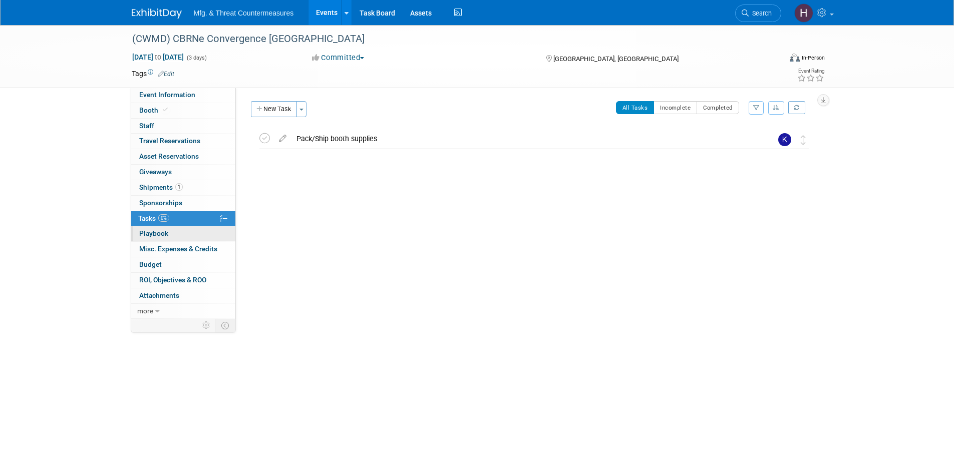
click at [151, 229] on span "Playbook 0" at bounding box center [153, 233] width 29 height 8
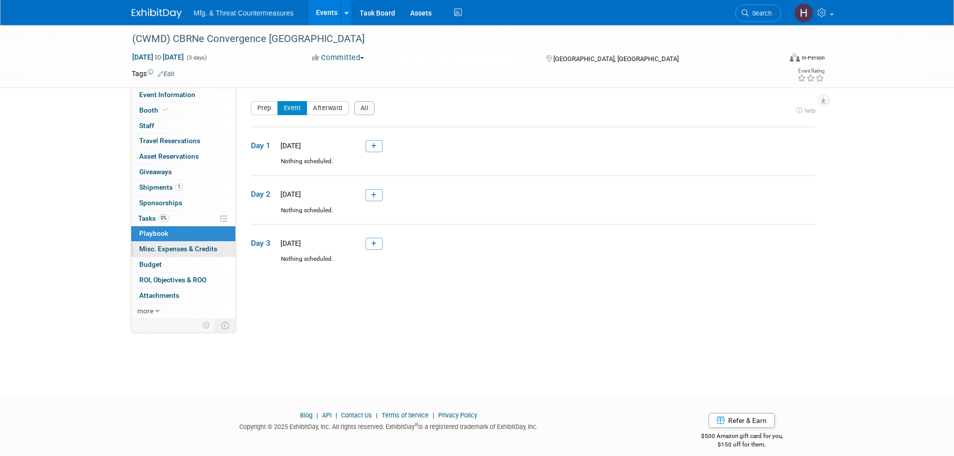
click at [148, 253] on link "0 Misc. Expenses & Credits 0" at bounding box center [183, 249] width 104 height 15
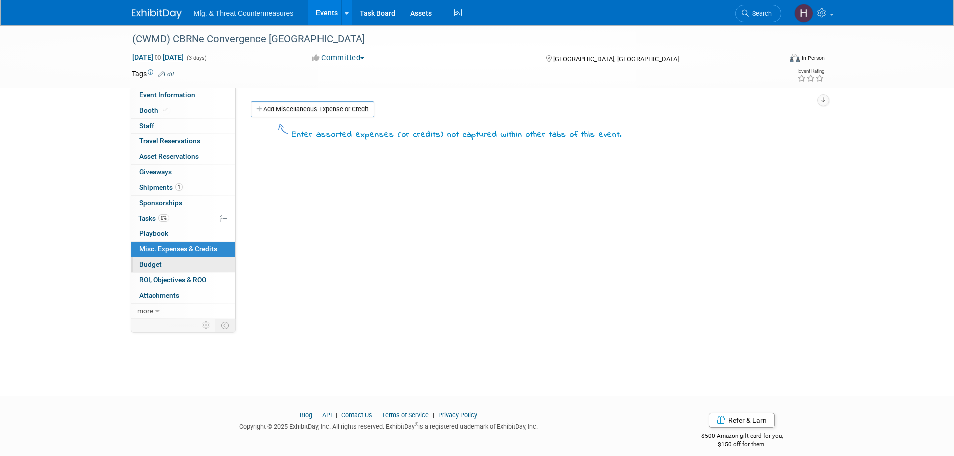
click at [143, 264] on span "Budget" at bounding box center [150, 264] width 23 height 8
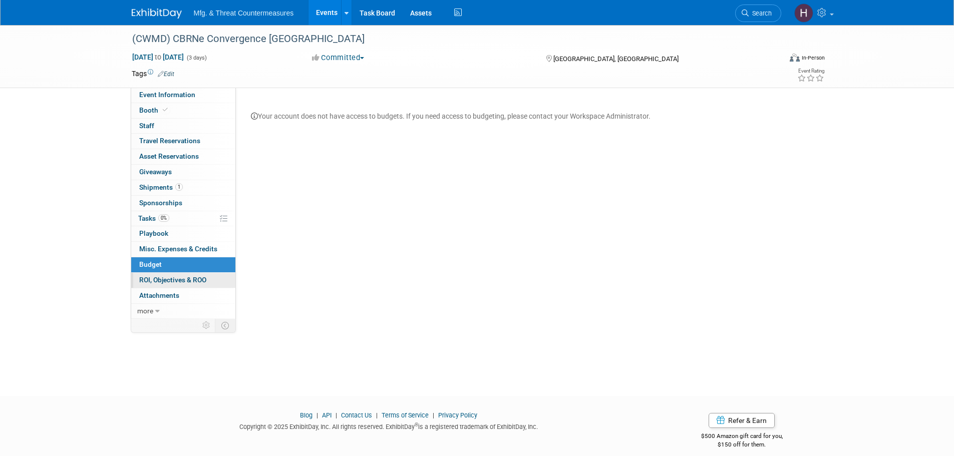
click at [145, 278] on span "ROI, Objectives & ROO 0" at bounding box center [172, 280] width 67 height 8
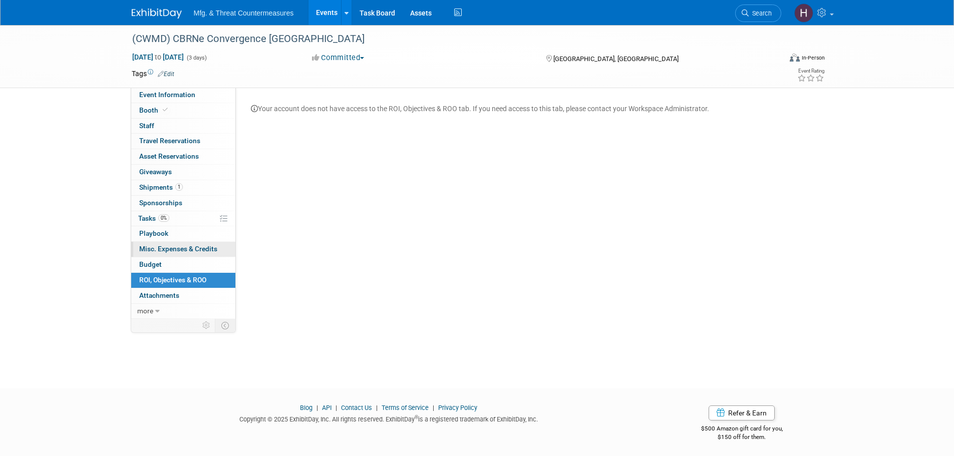
scroll to position [10, 0]
click at [197, 295] on link "0 Attachments 0" at bounding box center [183, 295] width 104 height 15
